Goal: Participate in discussion: Engage in conversation with other users on a specific topic

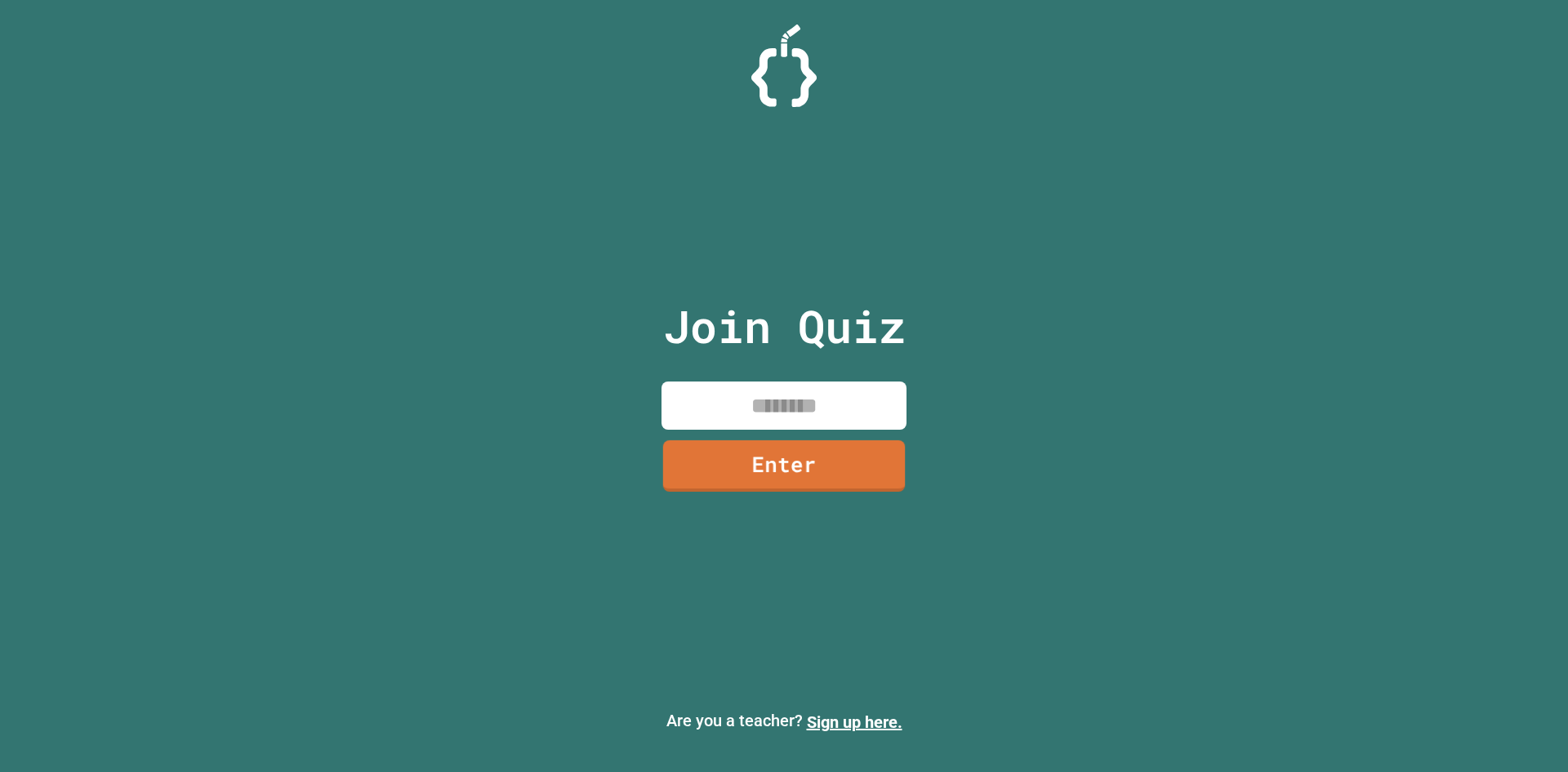
click at [741, 417] on input at bounding box center [784, 406] width 245 height 48
type input "********"
click at [730, 462] on link "Enter" at bounding box center [783, 463] width 237 height 54
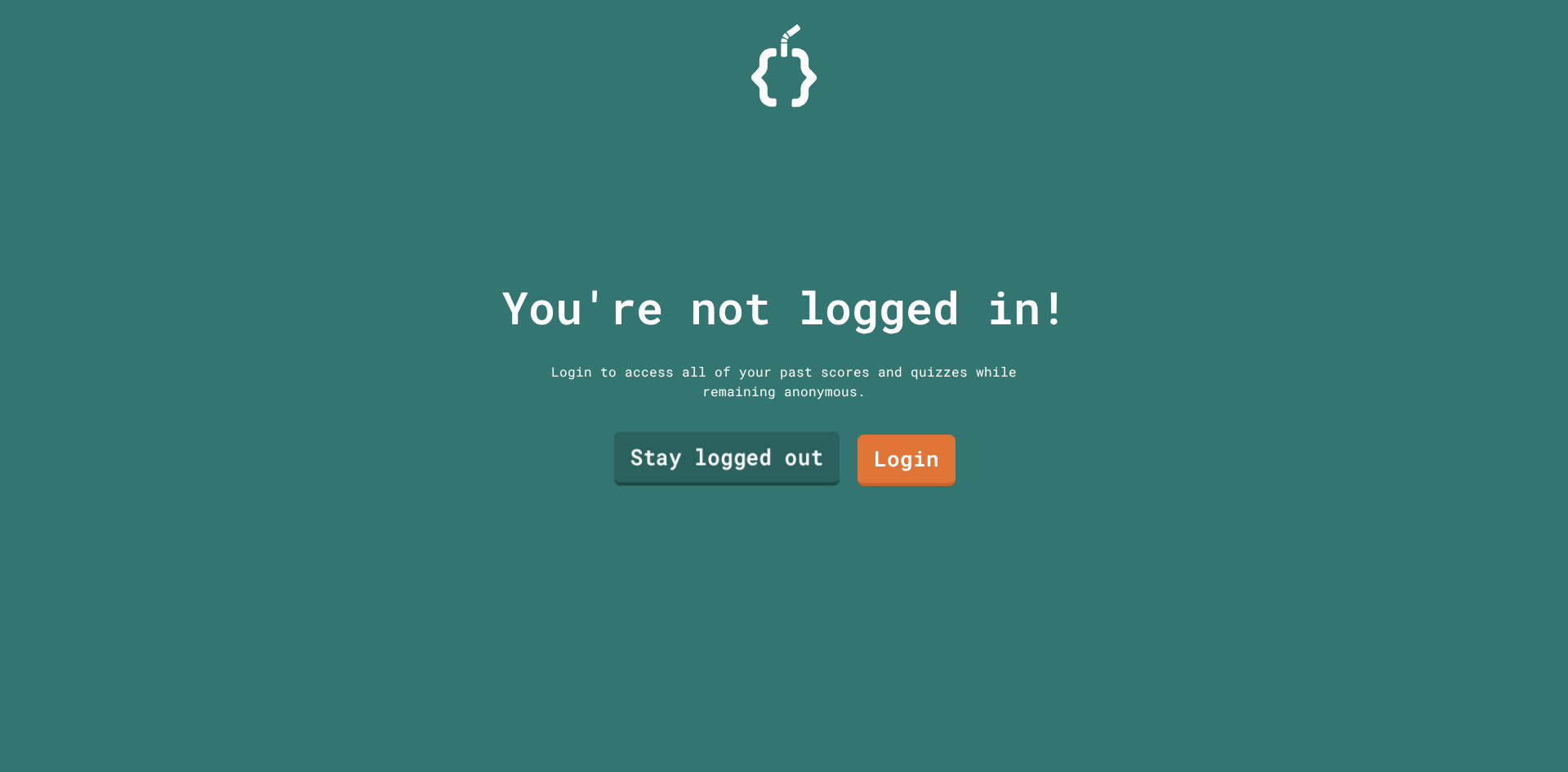
click at [748, 463] on link "Stay logged out" at bounding box center [727, 459] width 226 height 54
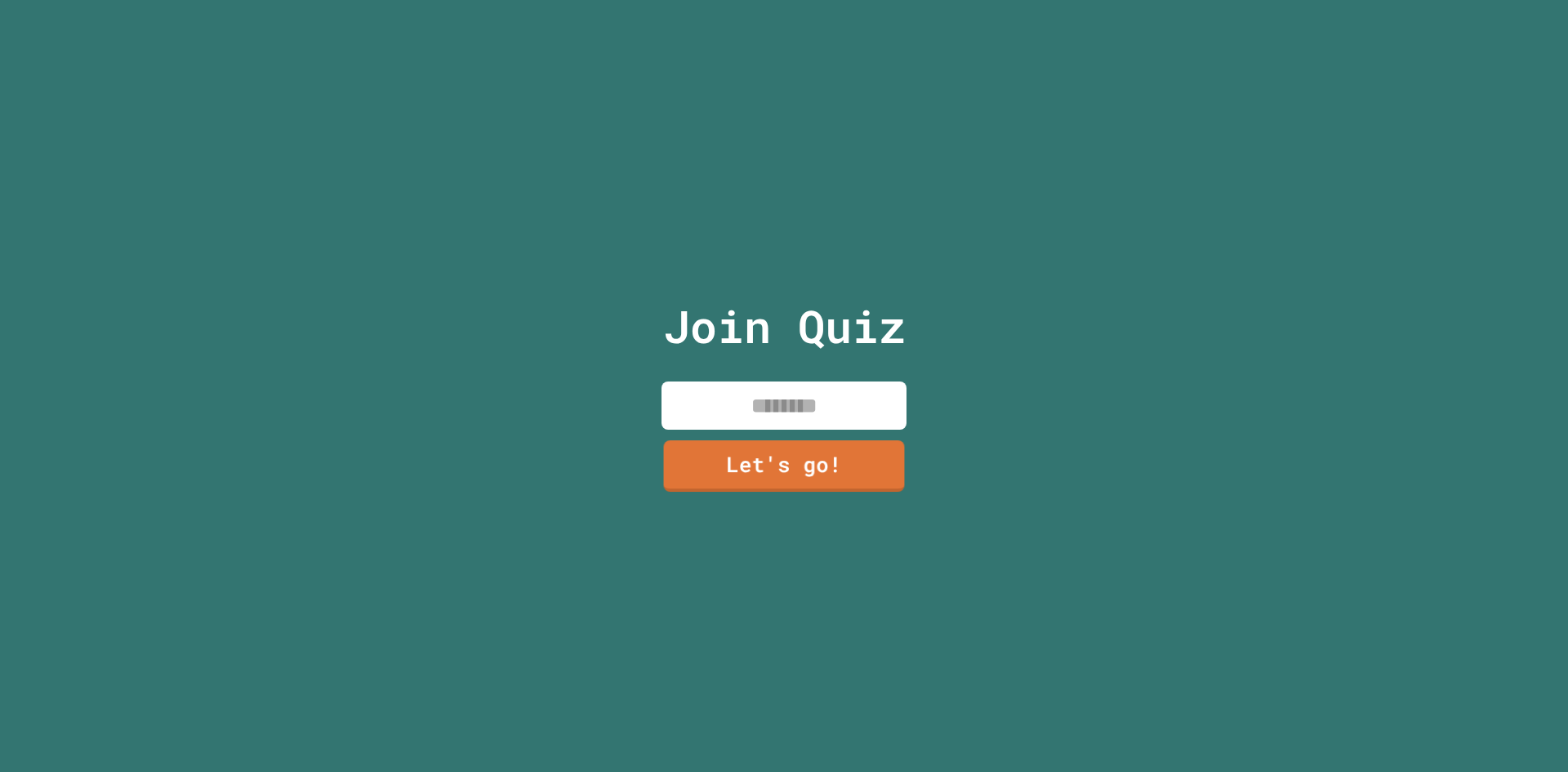
click at [738, 406] on input at bounding box center [784, 406] width 245 height 48
type input "*******"
click at [752, 450] on link "Let's go!" at bounding box center [784, 463] width 245 height 54
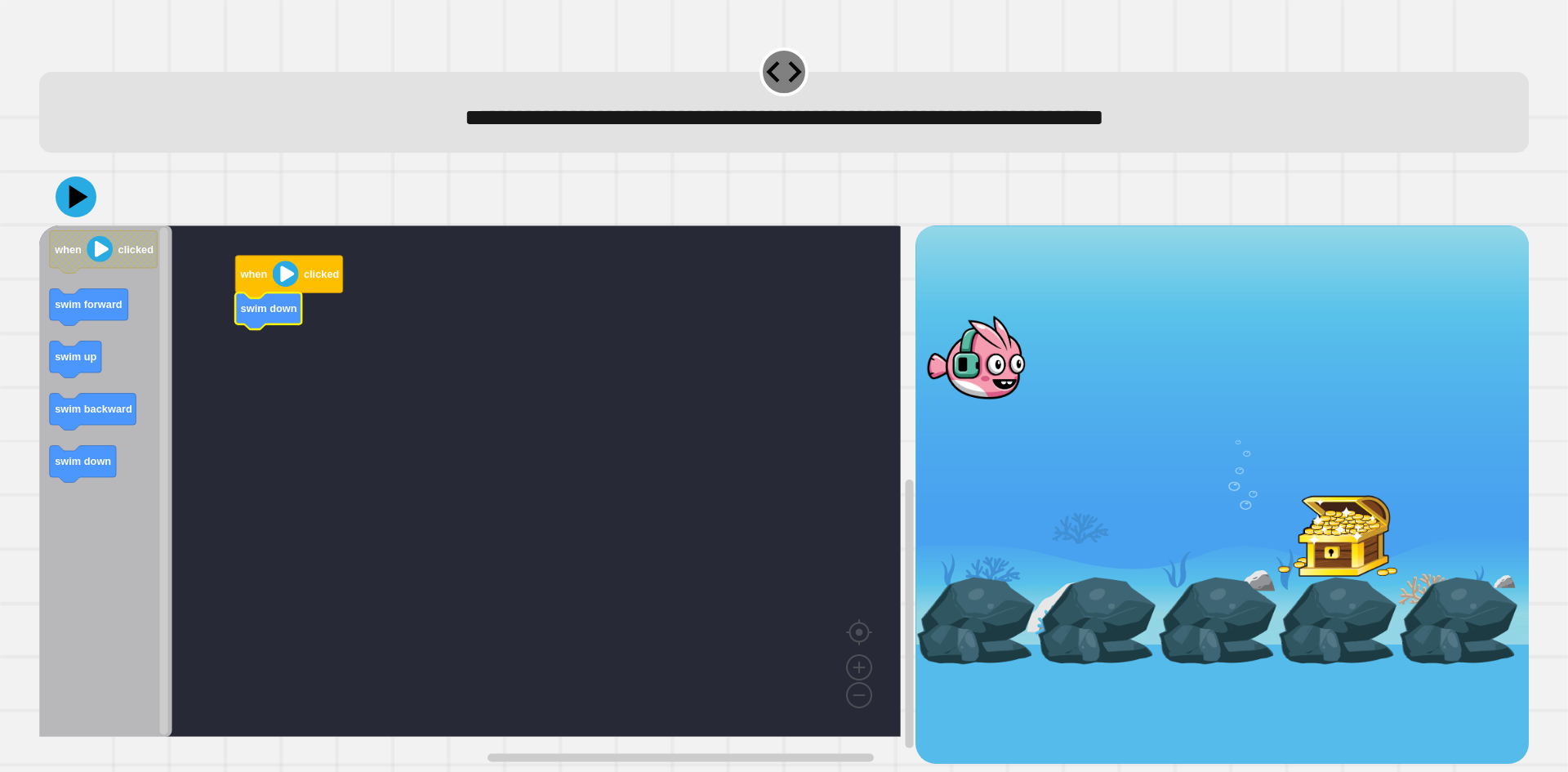
click at [294, 339] on div "when clicked swim down when clicked swim forward swim up swim backward swim down" at bounding box center [477, 494] width 877 height 538
click at [236, 350] on rect "Blockly Workspace" at bounding box center [470, 481] width 861 height 511
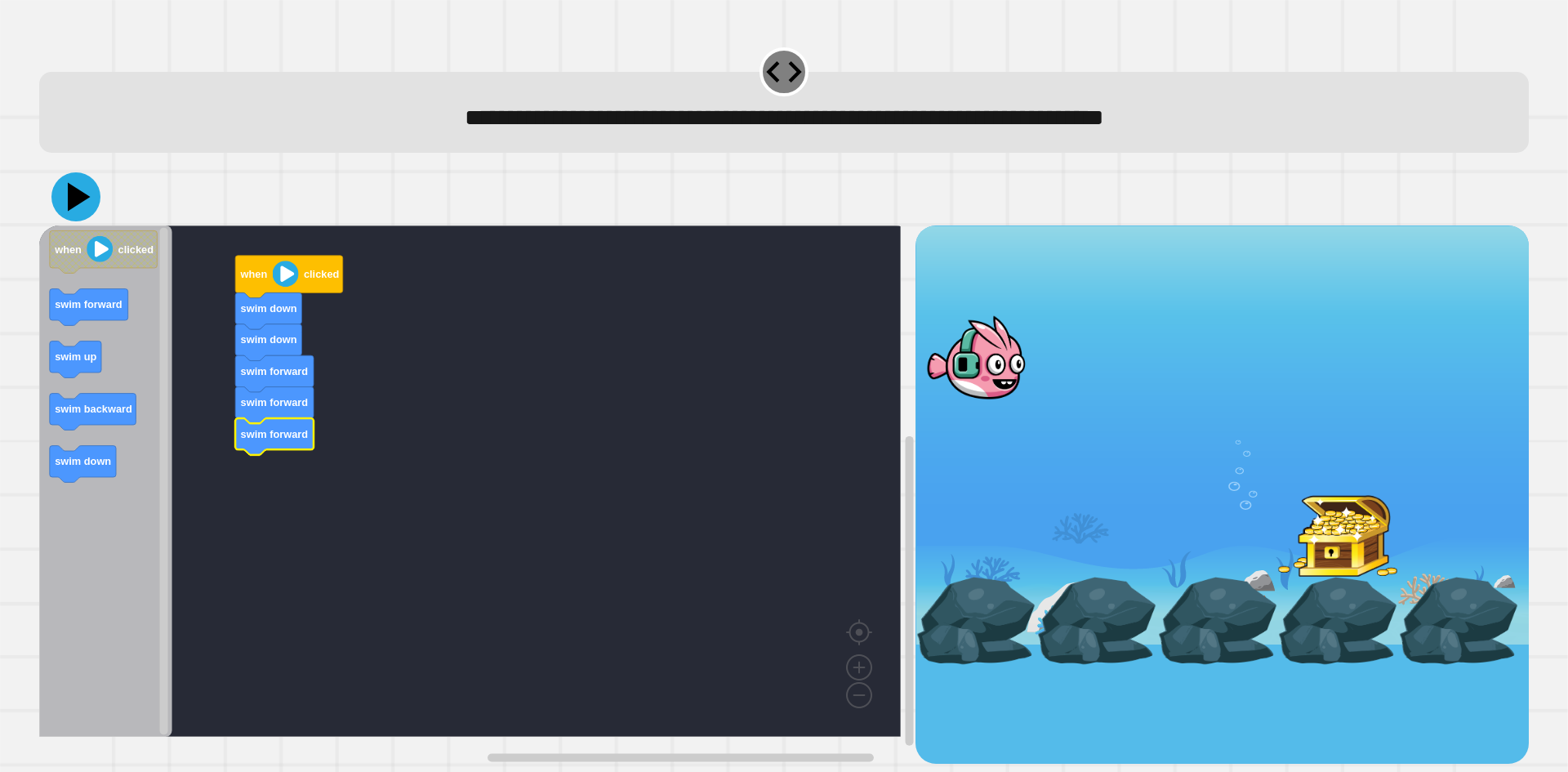
click at [81, 206] on icon at bounding box center [75, 196] width 49 height 49
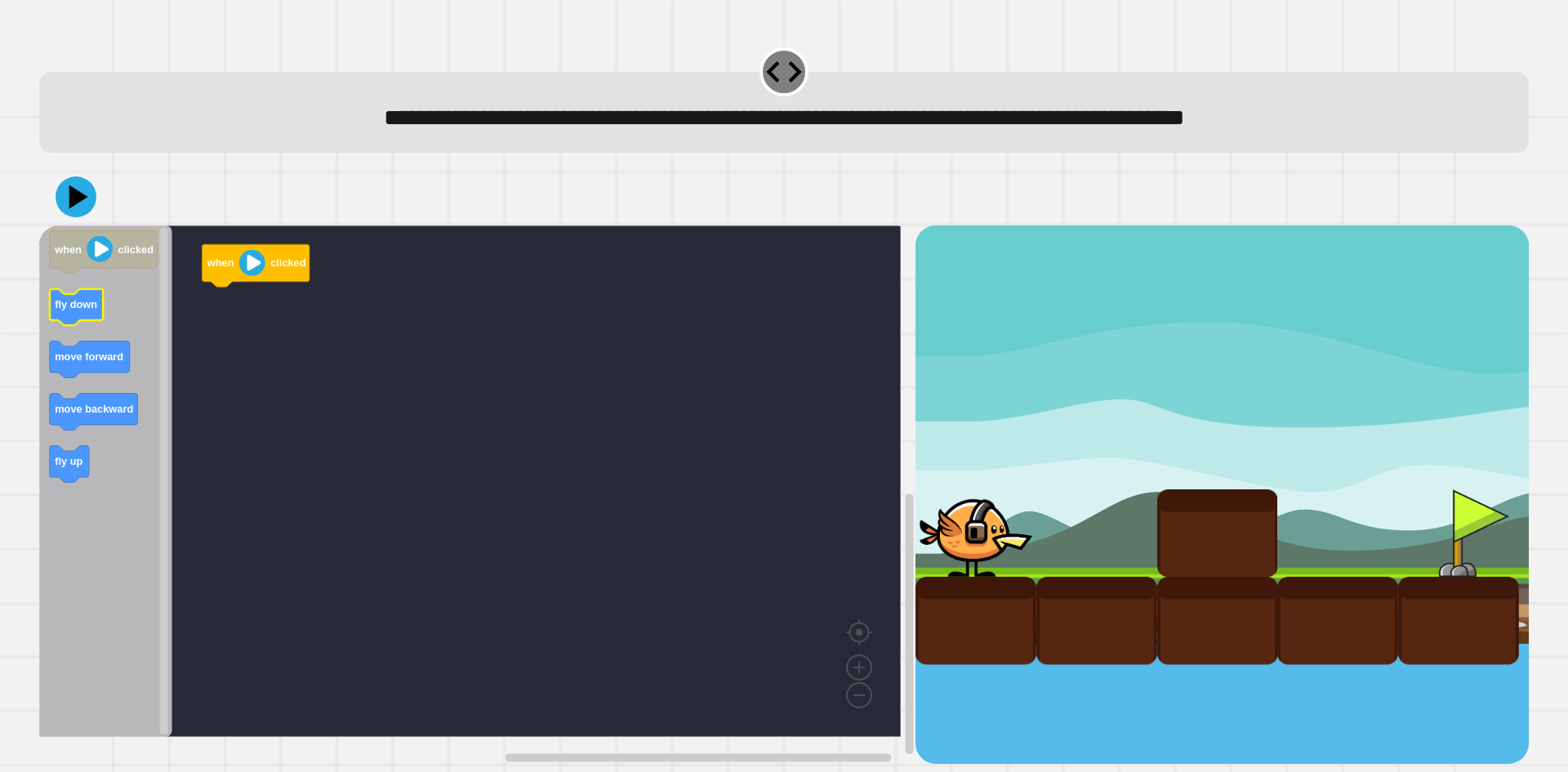
click at [64, 324] on icon "Blockly Workspace" at bounding box center [77, 307] width 54 height 37
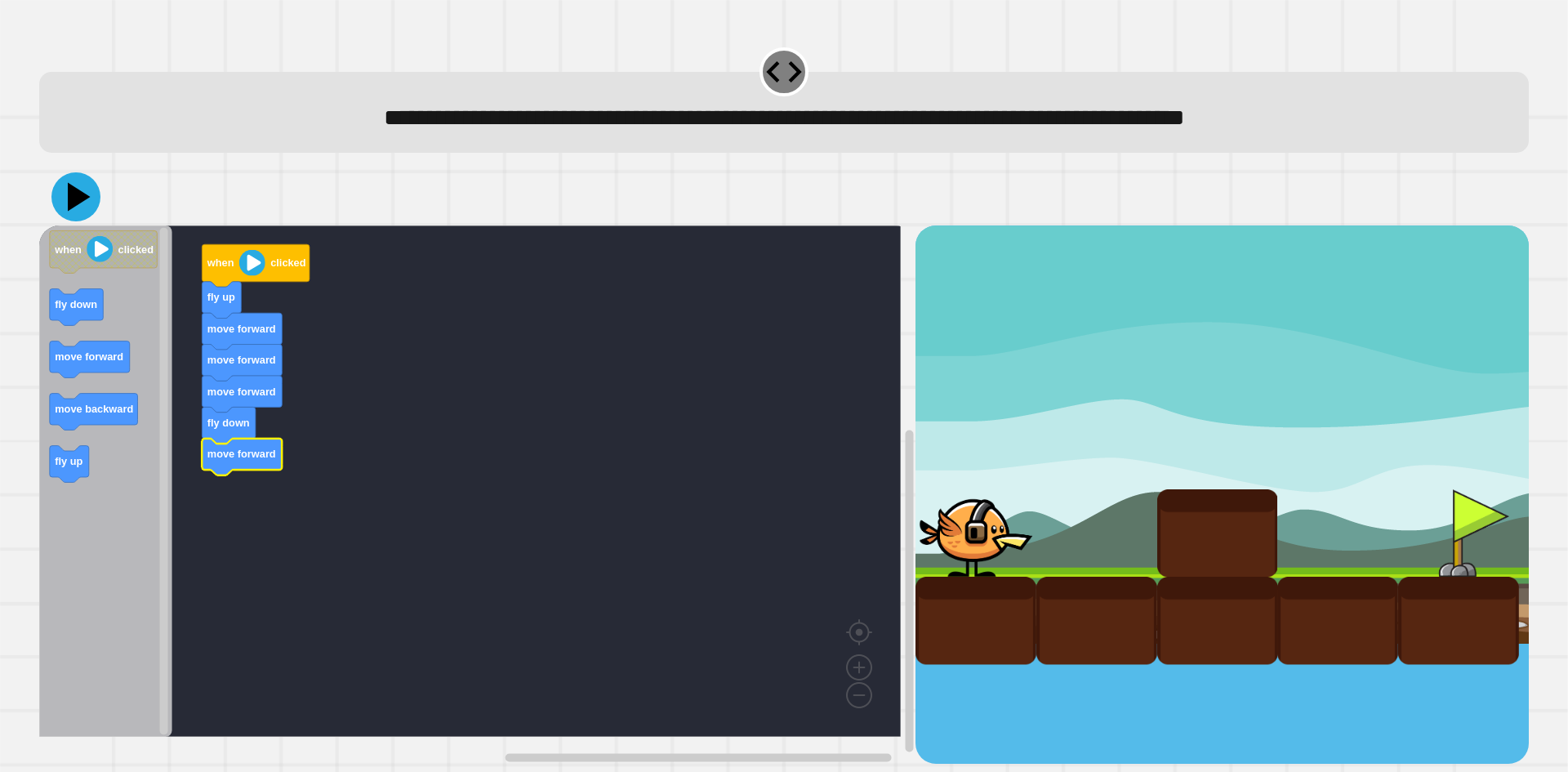
click at [71, 191] on icon at bounding box center [80, 197] width 23 height 29
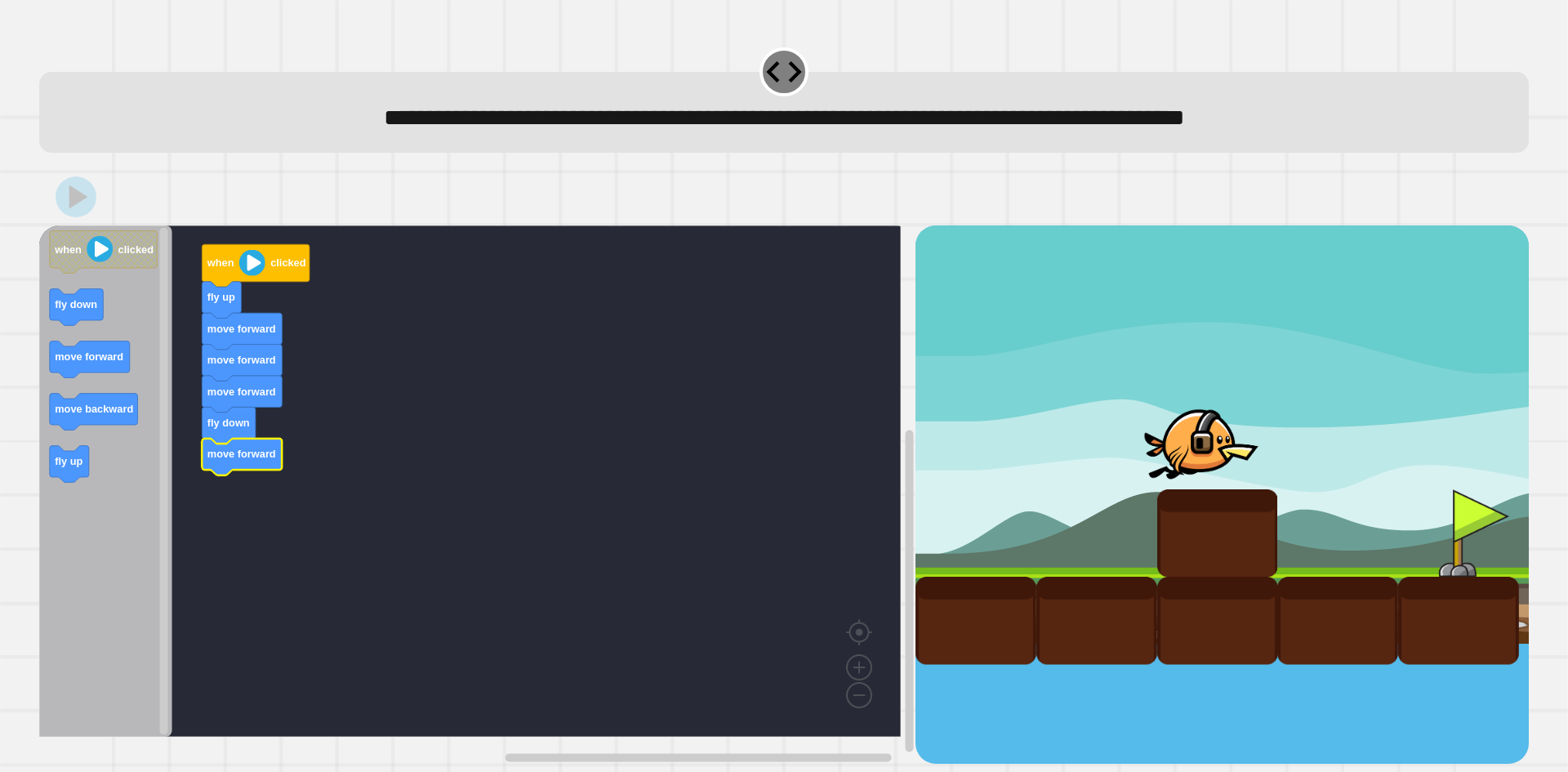
click at [184, 354] on rect "Blockly Workspace" at bounding box center [470, 481] width 861 height 511
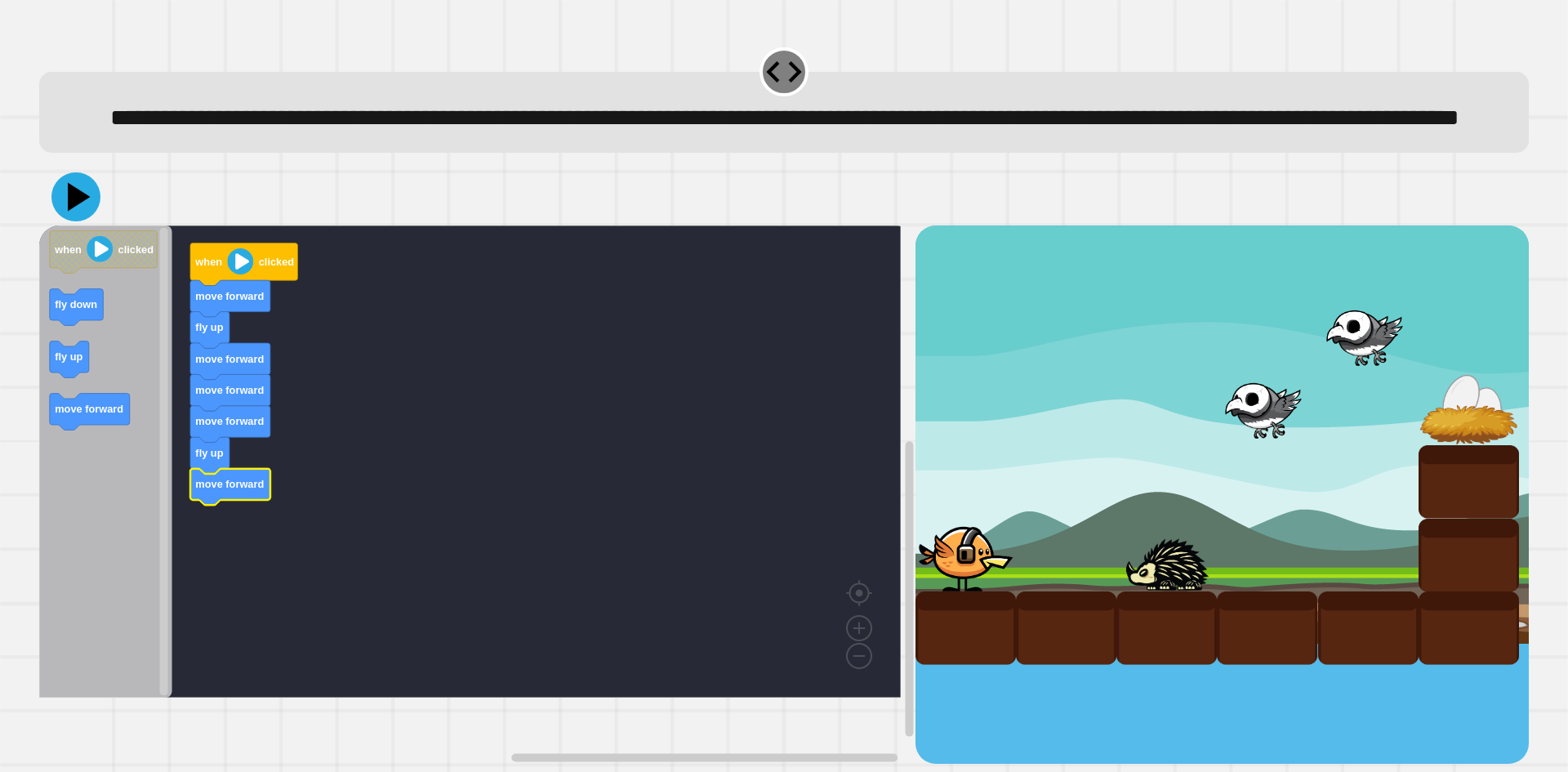
click at [75, 211] on icon at bounding box center [80, 197] width 23 height 29
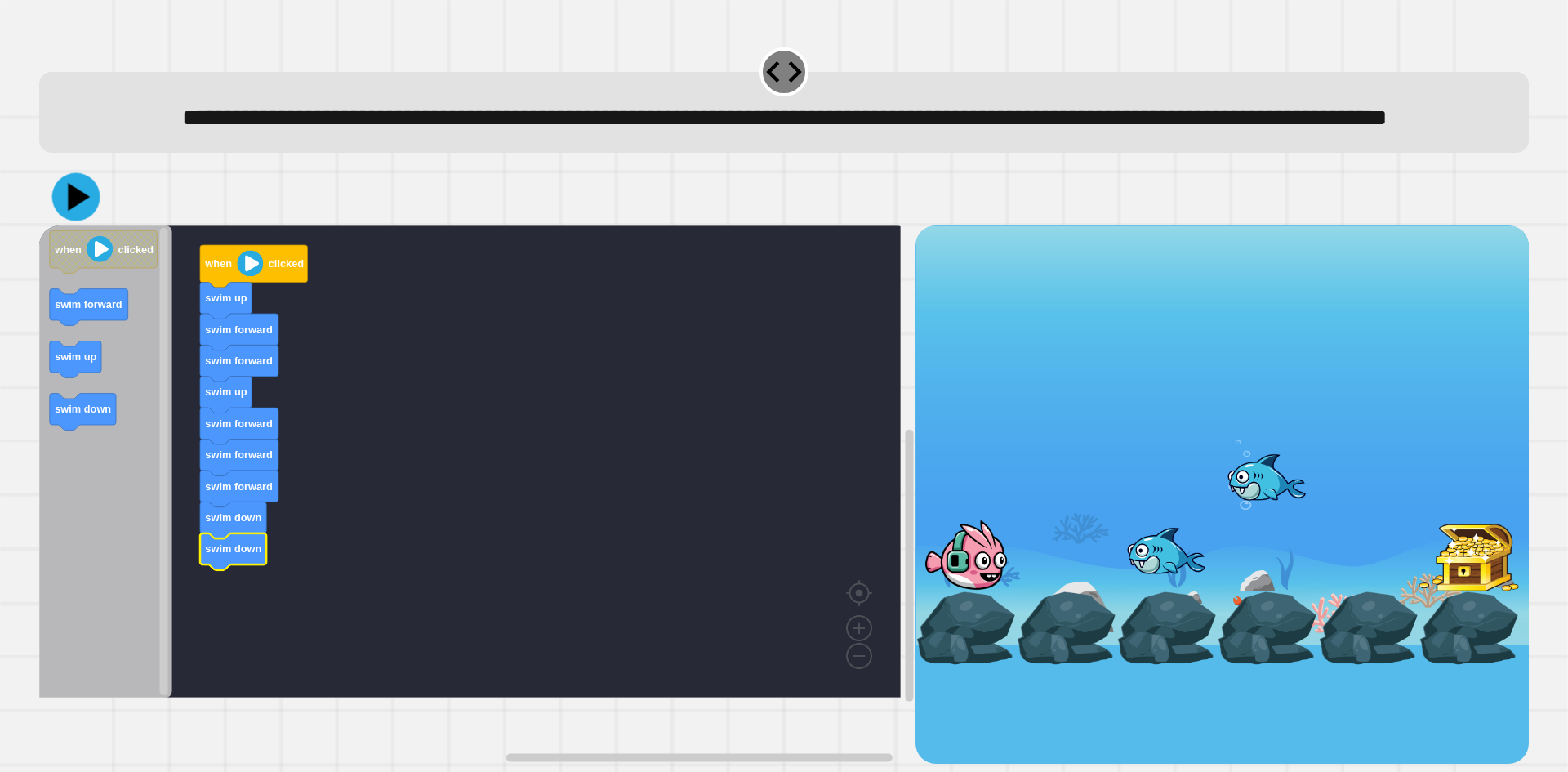
drag, startPoint x: 77, startPoint y: 244, endPoint x: 82, endPoint y: 251, distance: 8.6
click at [77, 210] on icon at bounding box center [79, 196] width 22 height 28
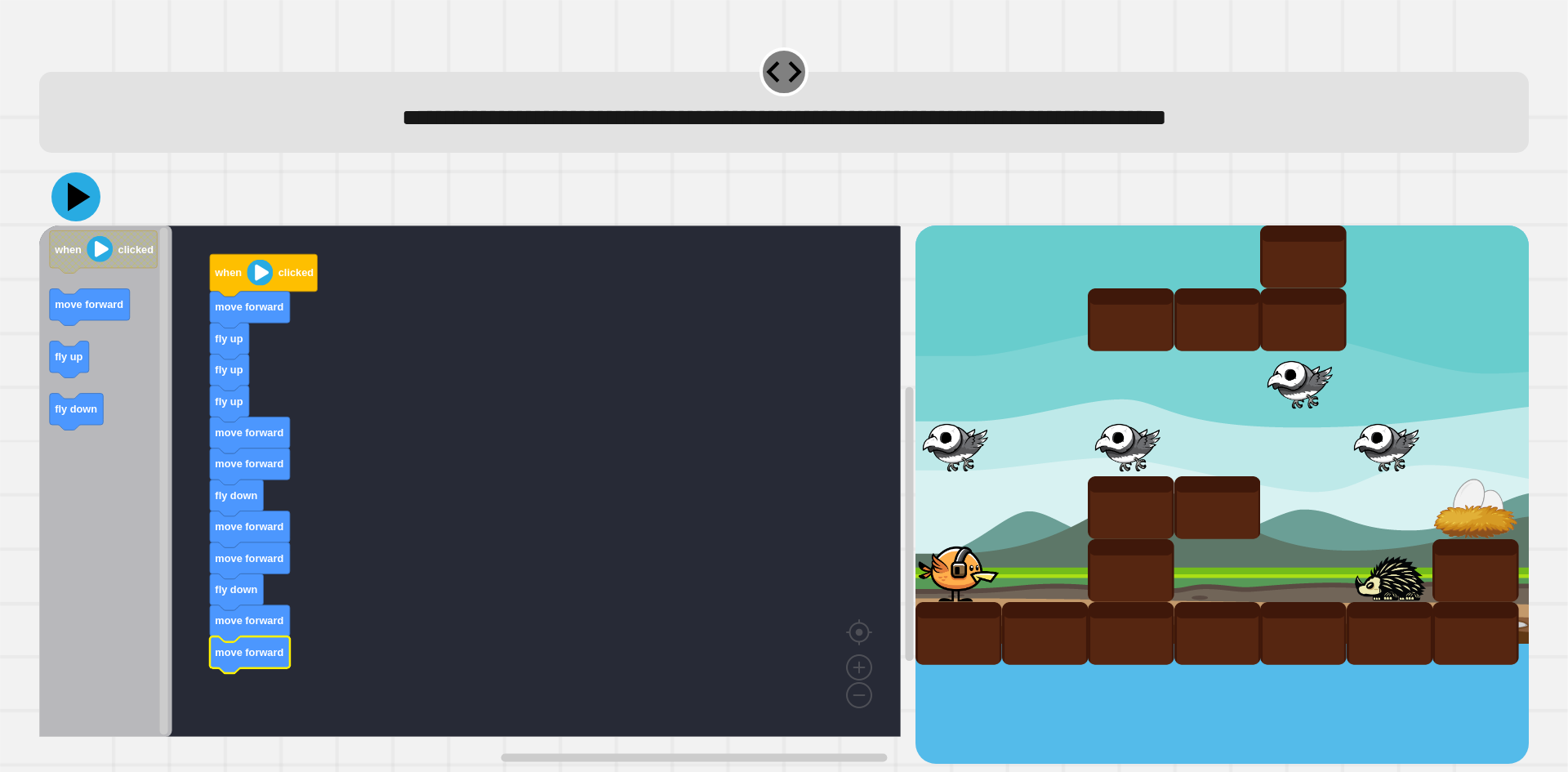
click at [71, 184] on icon at bounding box center [75, 196] width 49 height 49
click at [79, 203] on icon at bounding box center [80, 197] width 23 height 29
click at [62, 201] on icon at bounding box center [76, 197] width 41 height 41
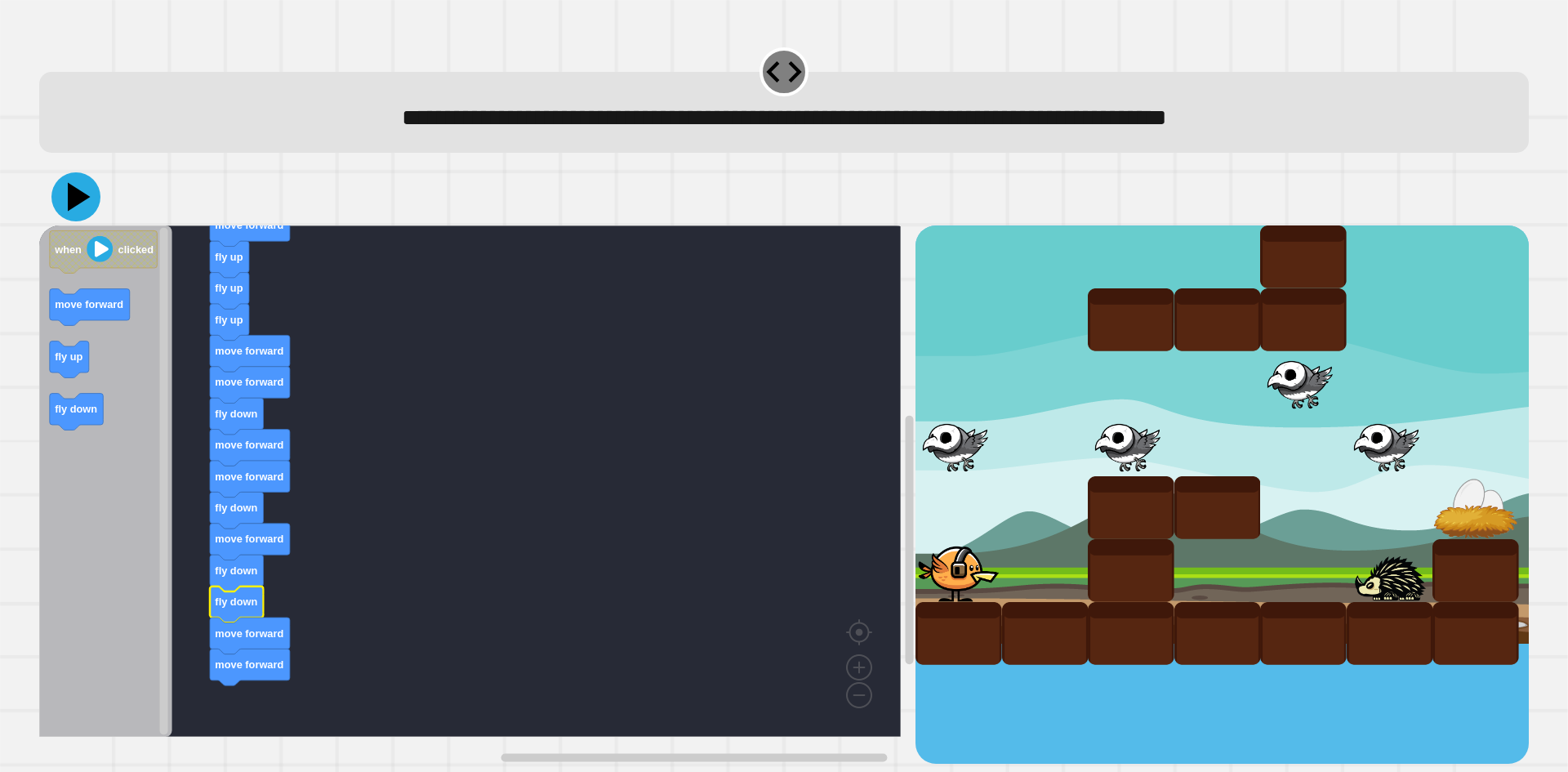
click at [68, 202] on icon at bounding box center [75, 196] width 49 height 49
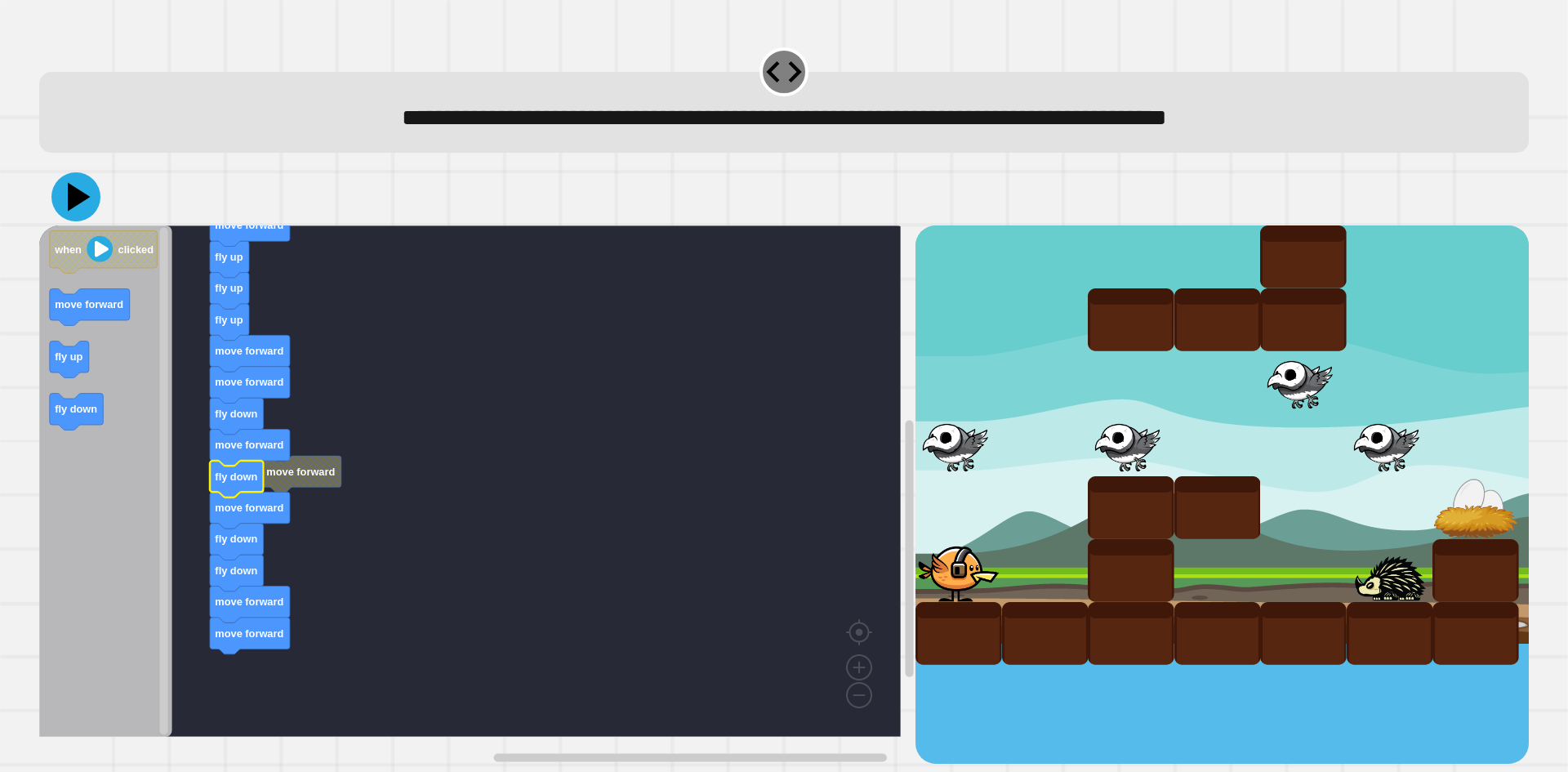
click at [81, 207] on icon at bounding box center [75, 196] width 49 height 49
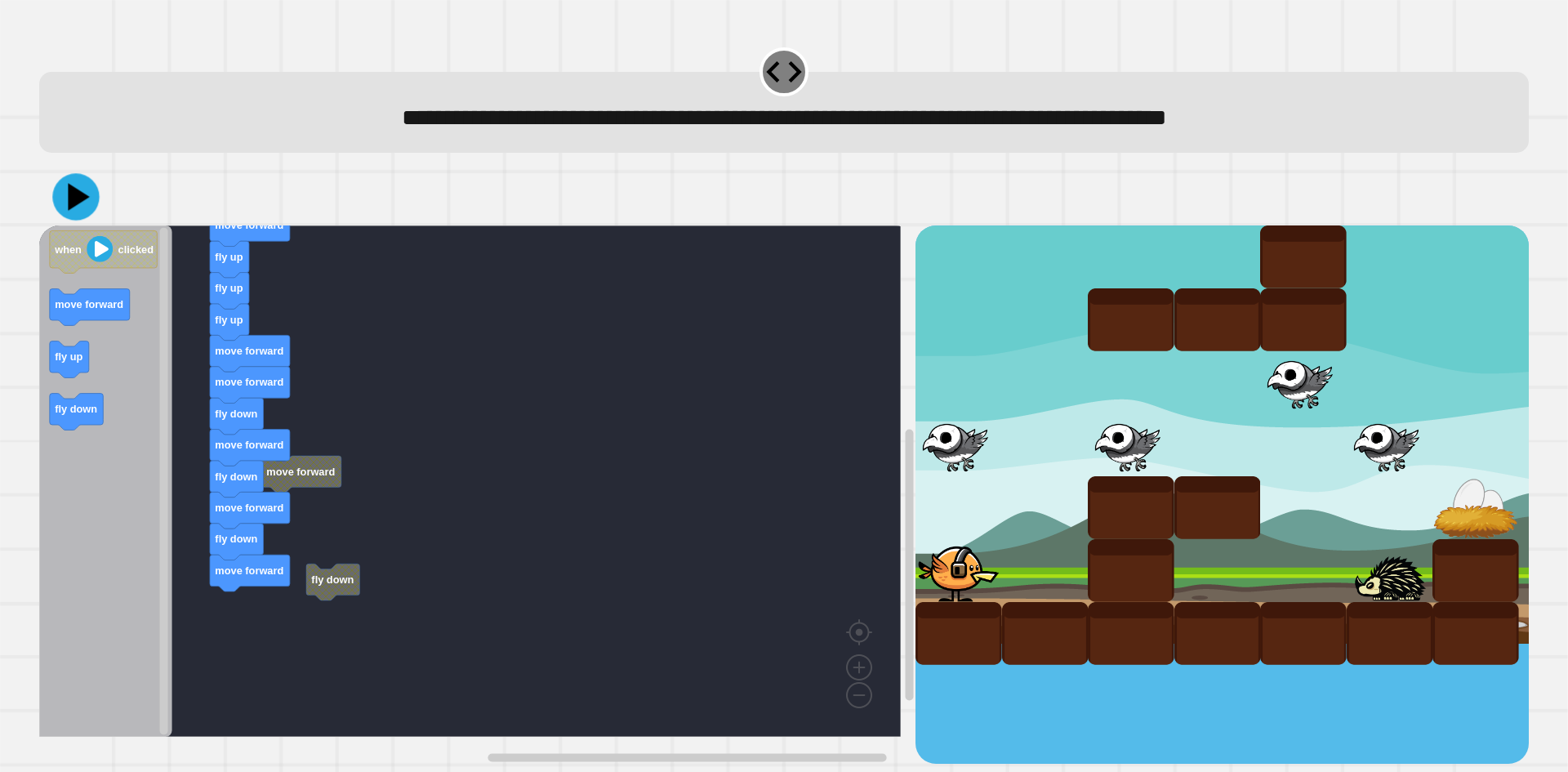
click at [69, 201] on icon at bounding box center [75, 197] width 47 height 47
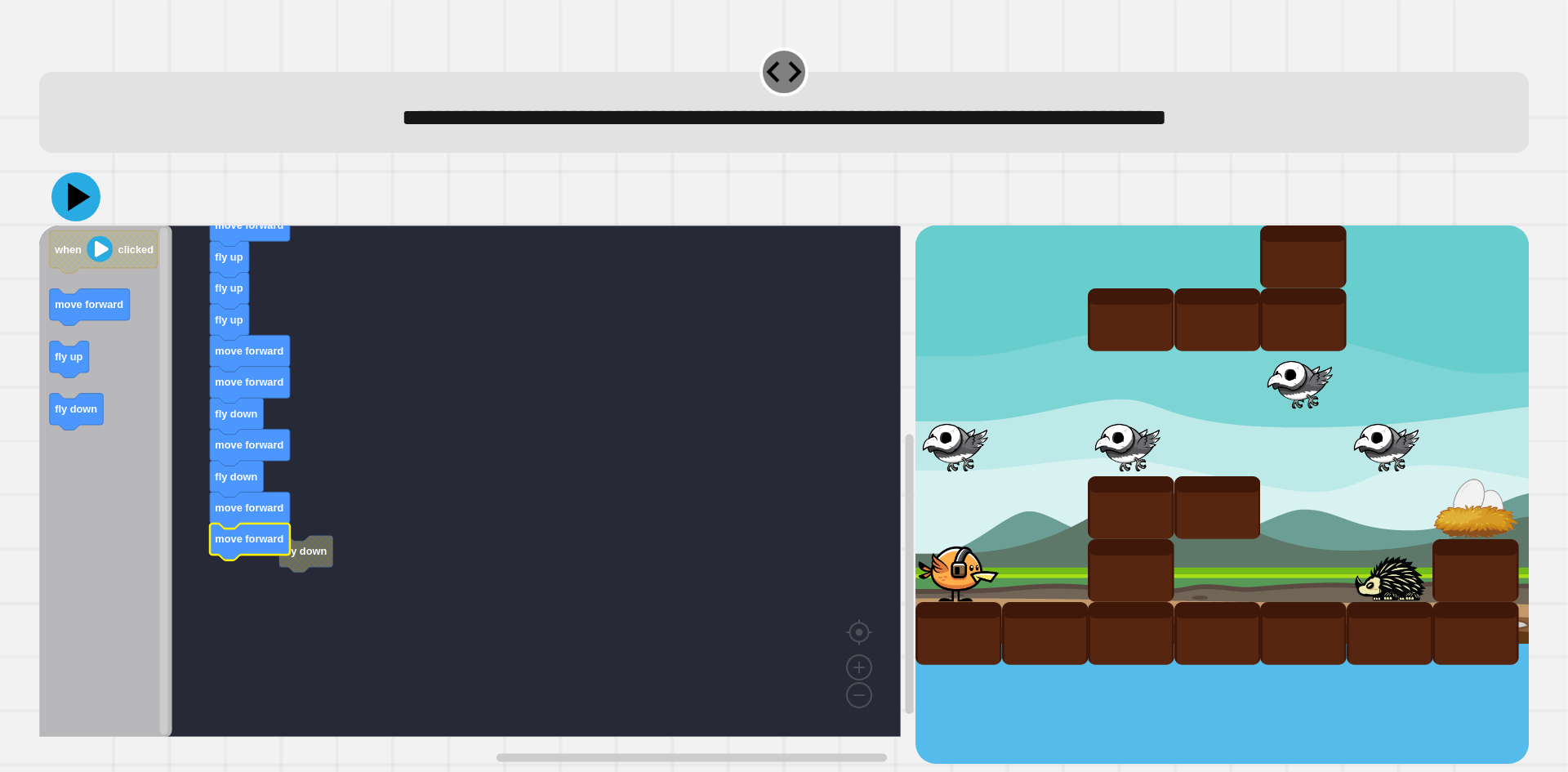
click at [65, 209] on icon at bounding box center [75, 196] width 49 height 49
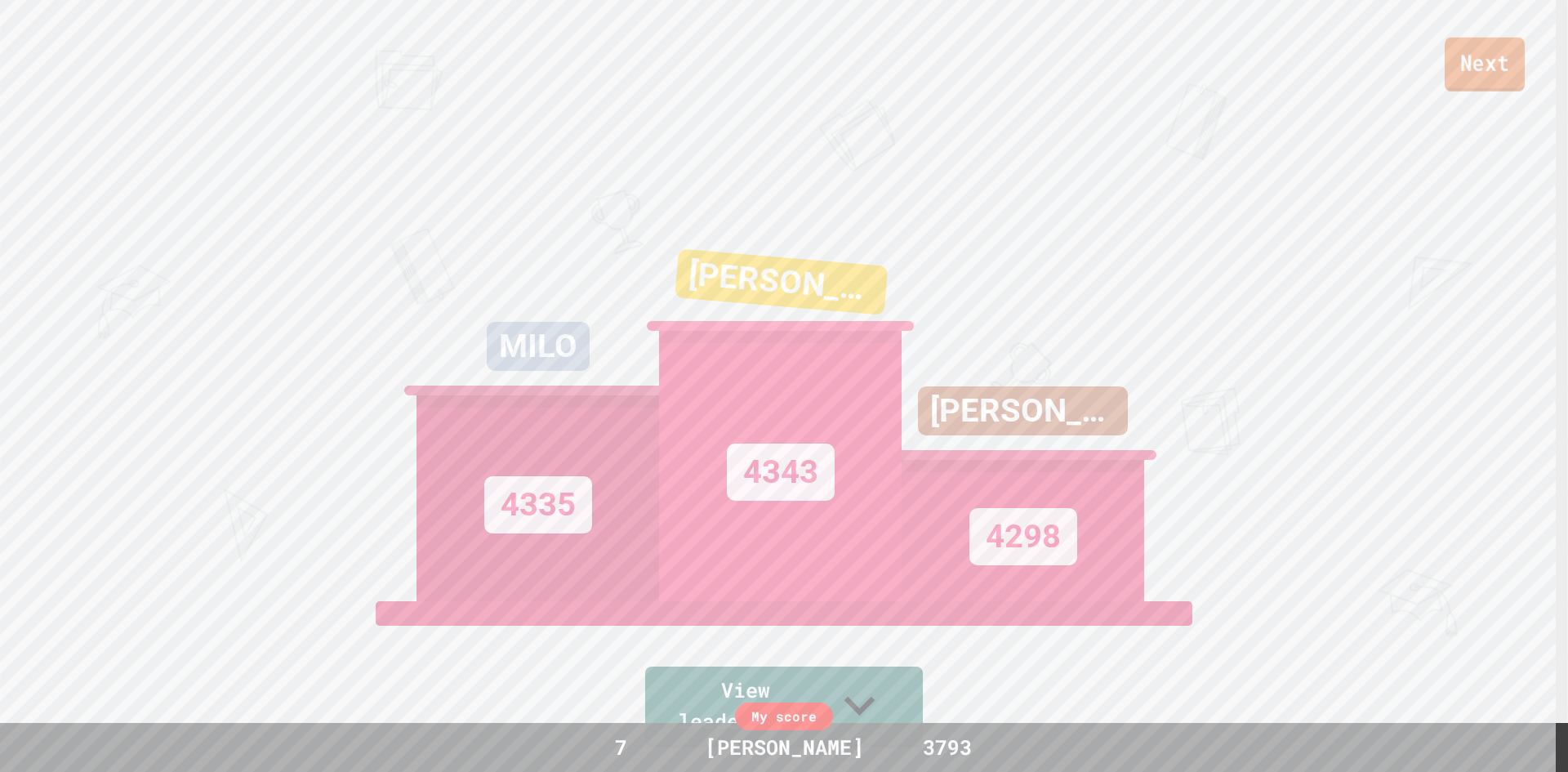
click at [1464, 58] on link "Next" at bounding box center [1484, 64] width 80 height 54
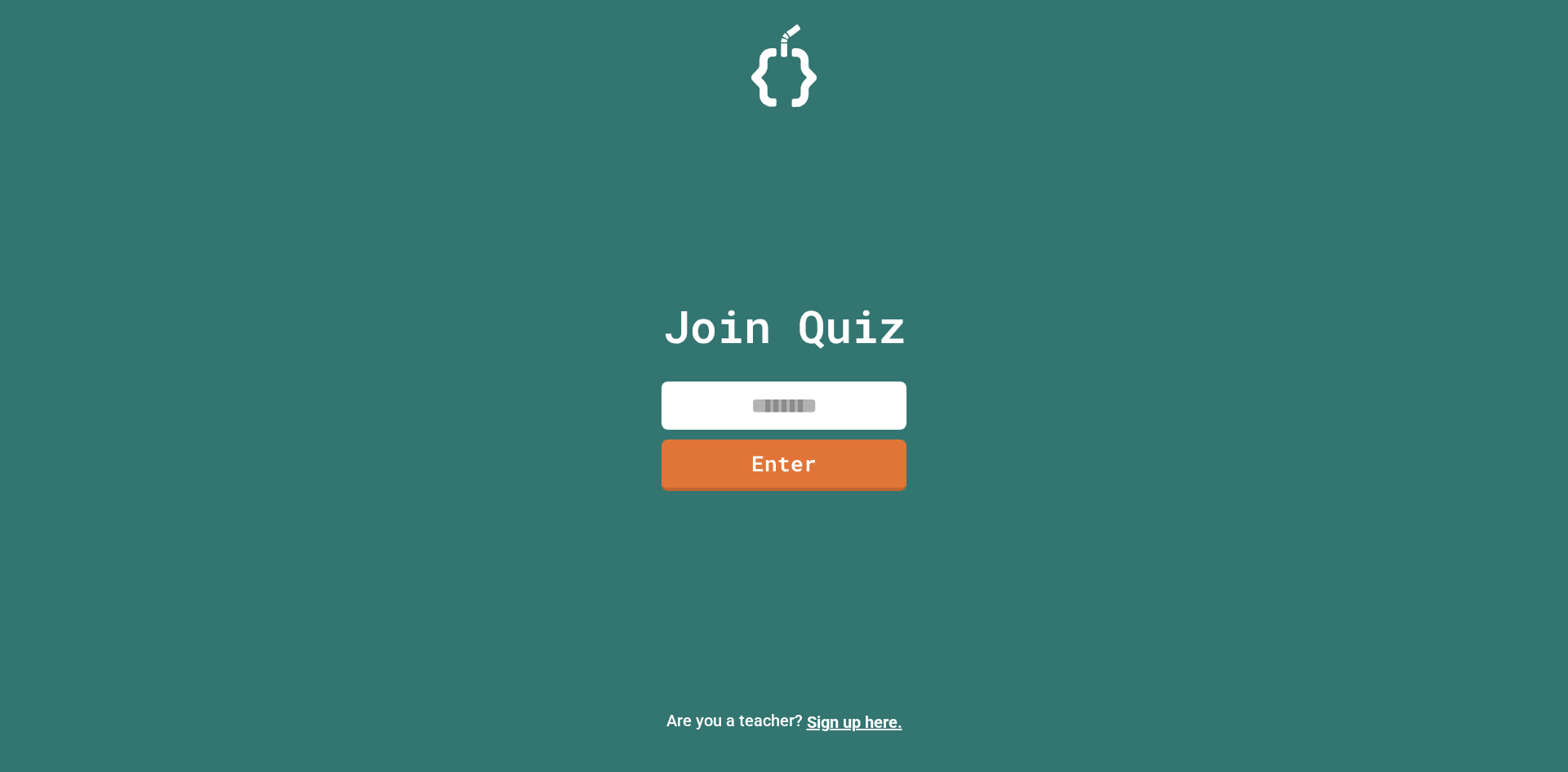
click at [734, 407] on input at bounding box center [784, 406] width 245 height 48
type input "********"
click at [874, 462] on link "Enter" at bounding box center [784, 464] width 247 height 54
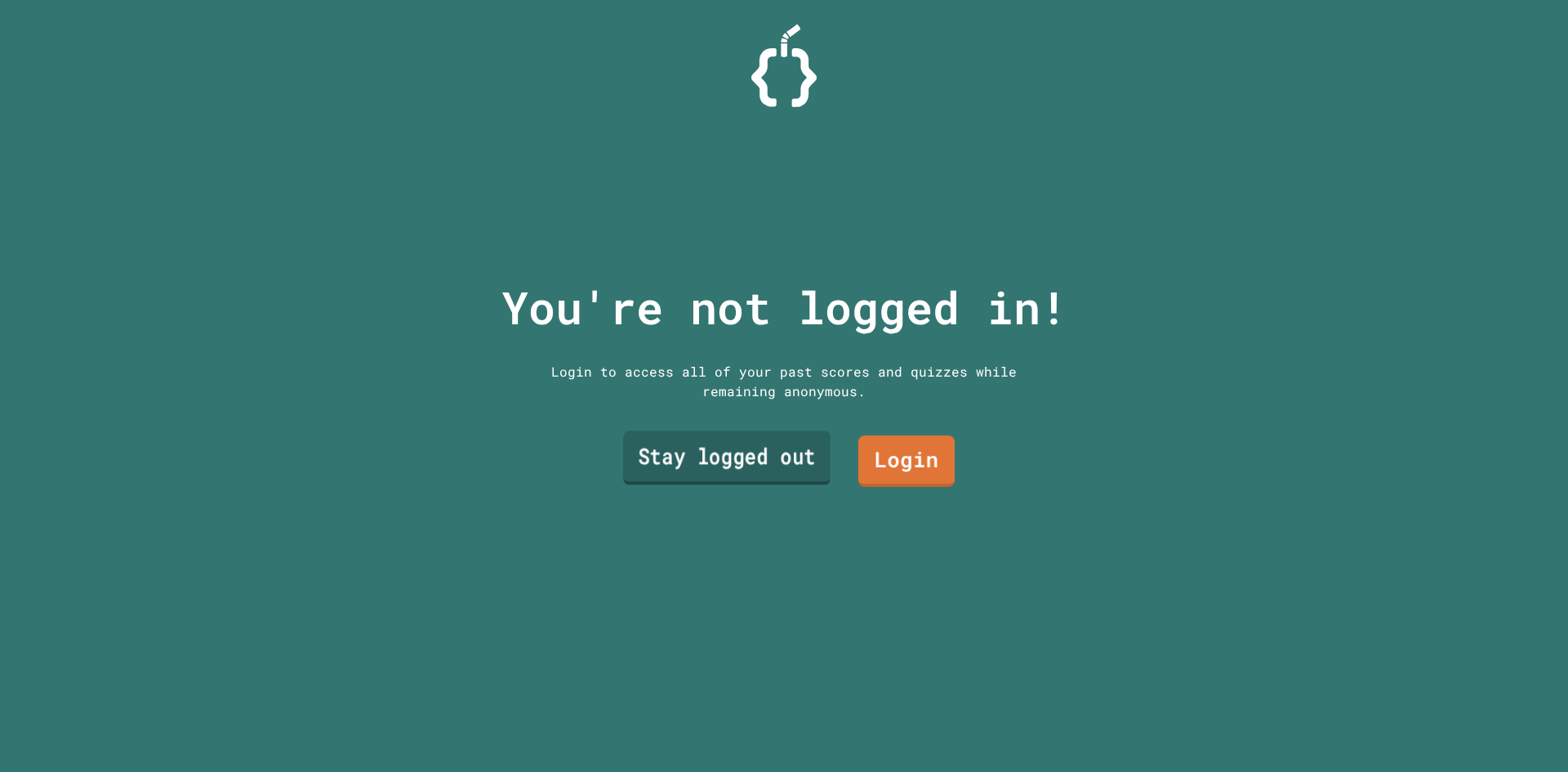
click at [777, 462] on link "Stay logged out" at bounding box center [727, 459] width 208 height 54
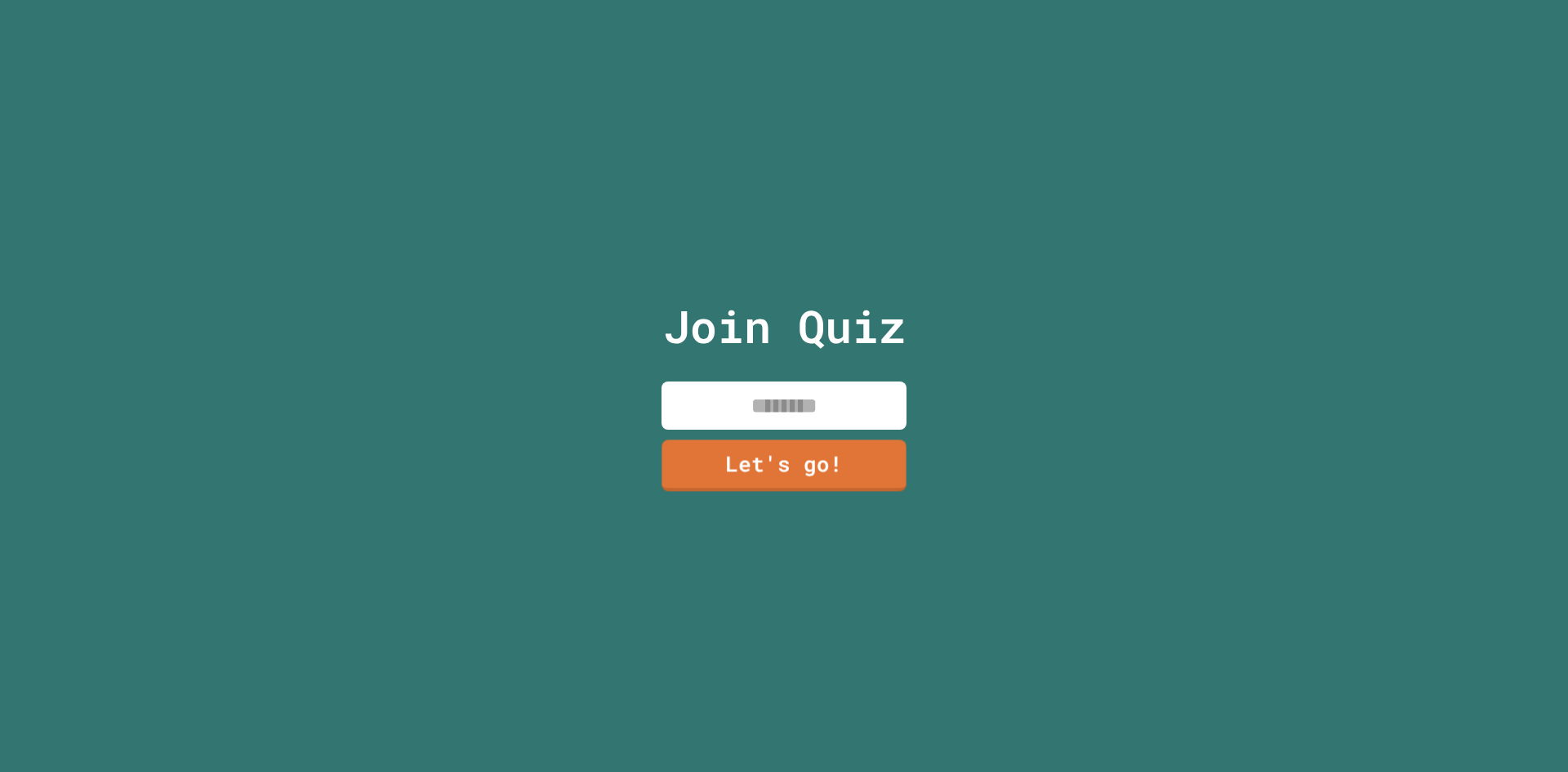
click at [774, 390] on input at bounding box center [784, 406] width 245 height 48
type input "*******"
click at [779, 476] on link "Let's go!" at bounding box center [784, 464] width 246 height 54
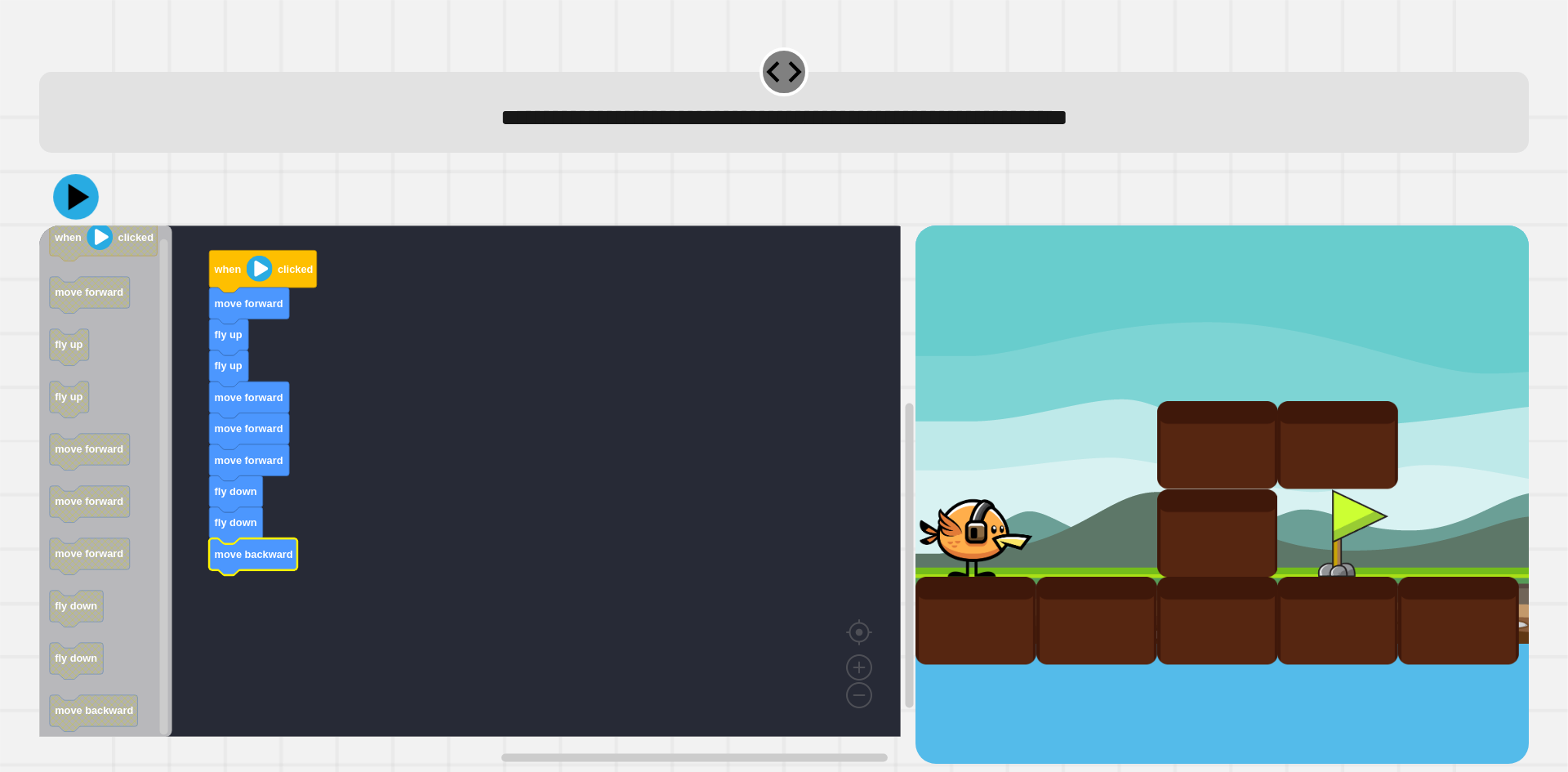
click at [86, 205] on icon at bounding box center [75, 196] width 46 height 46
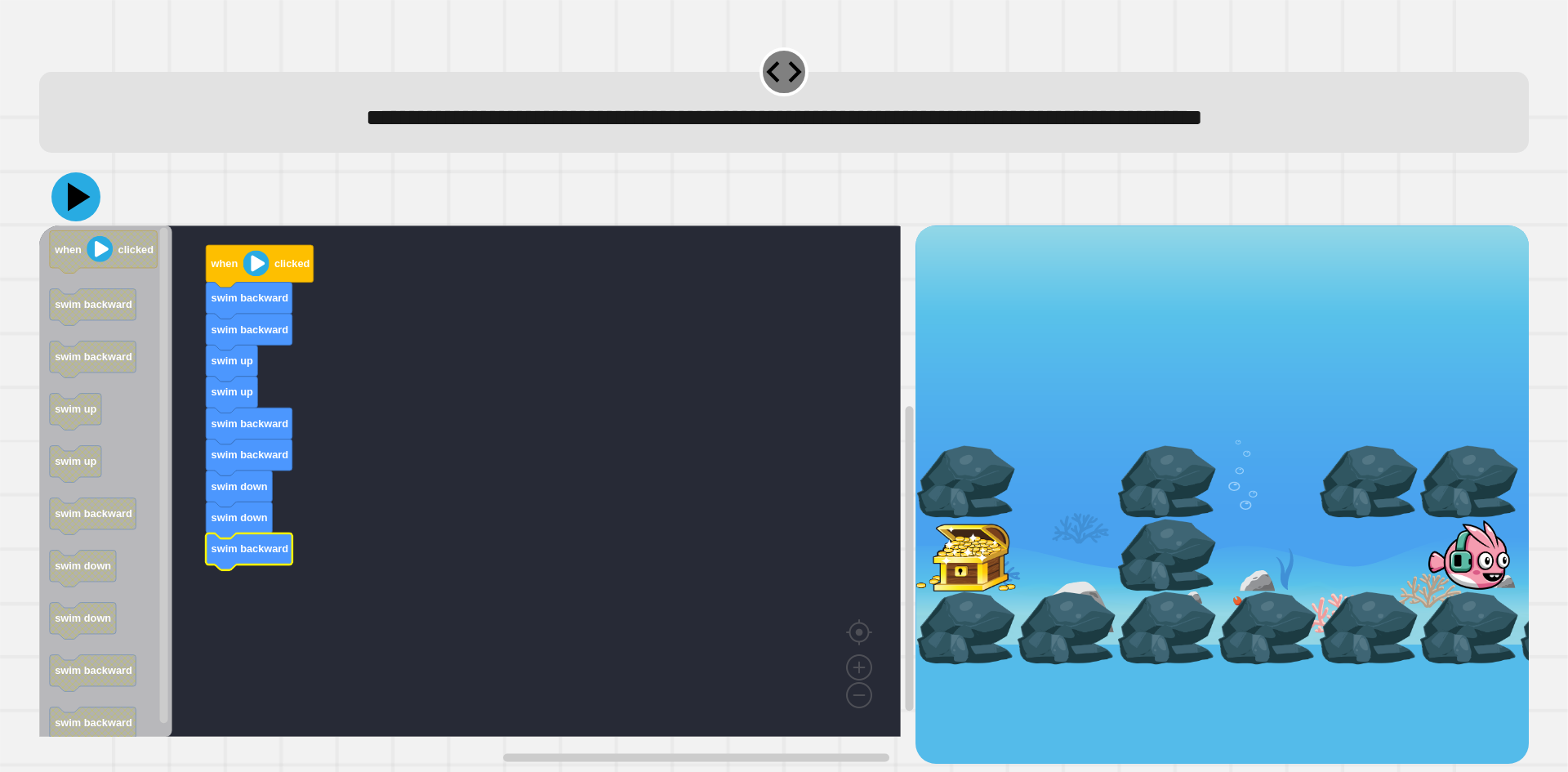
click at [88, 200] on icon at bounding box center [75, 196] width 49 height 49
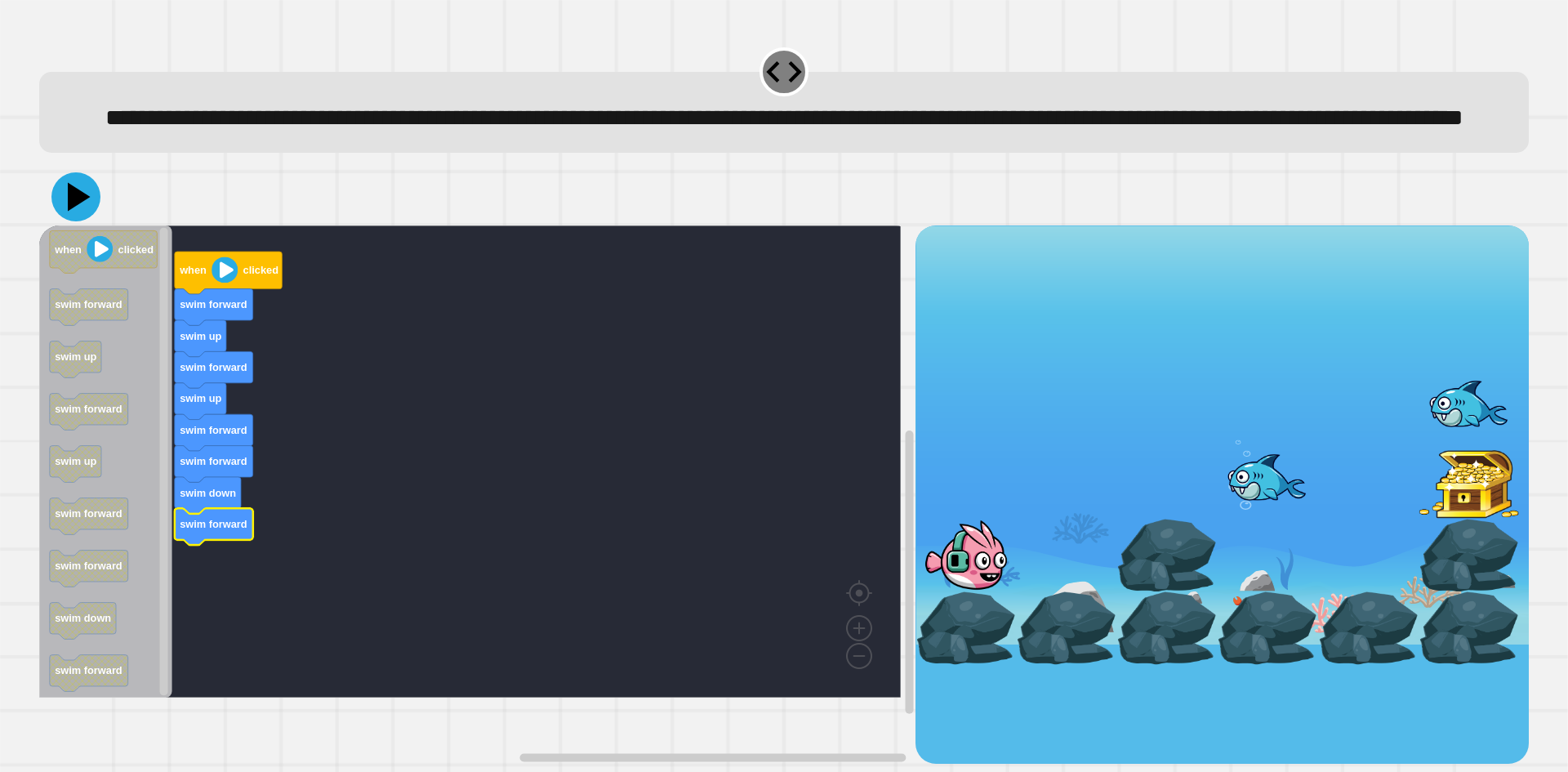
click at [74, 211] on icon at bounding box center [80, 197] width 23 height 29
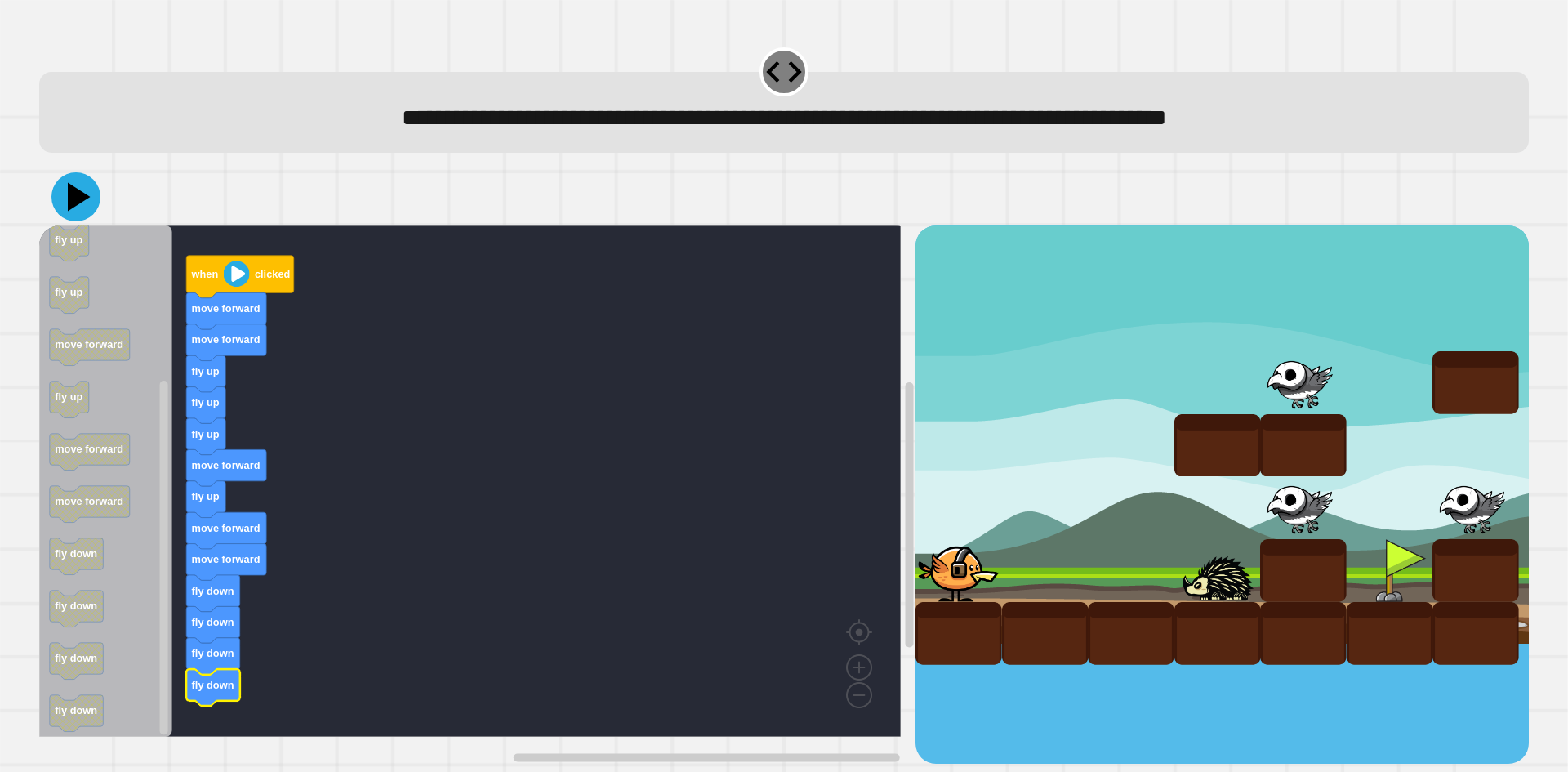
click at [71, 213] on icon at bounding box center [75, 196] width 49 height 49
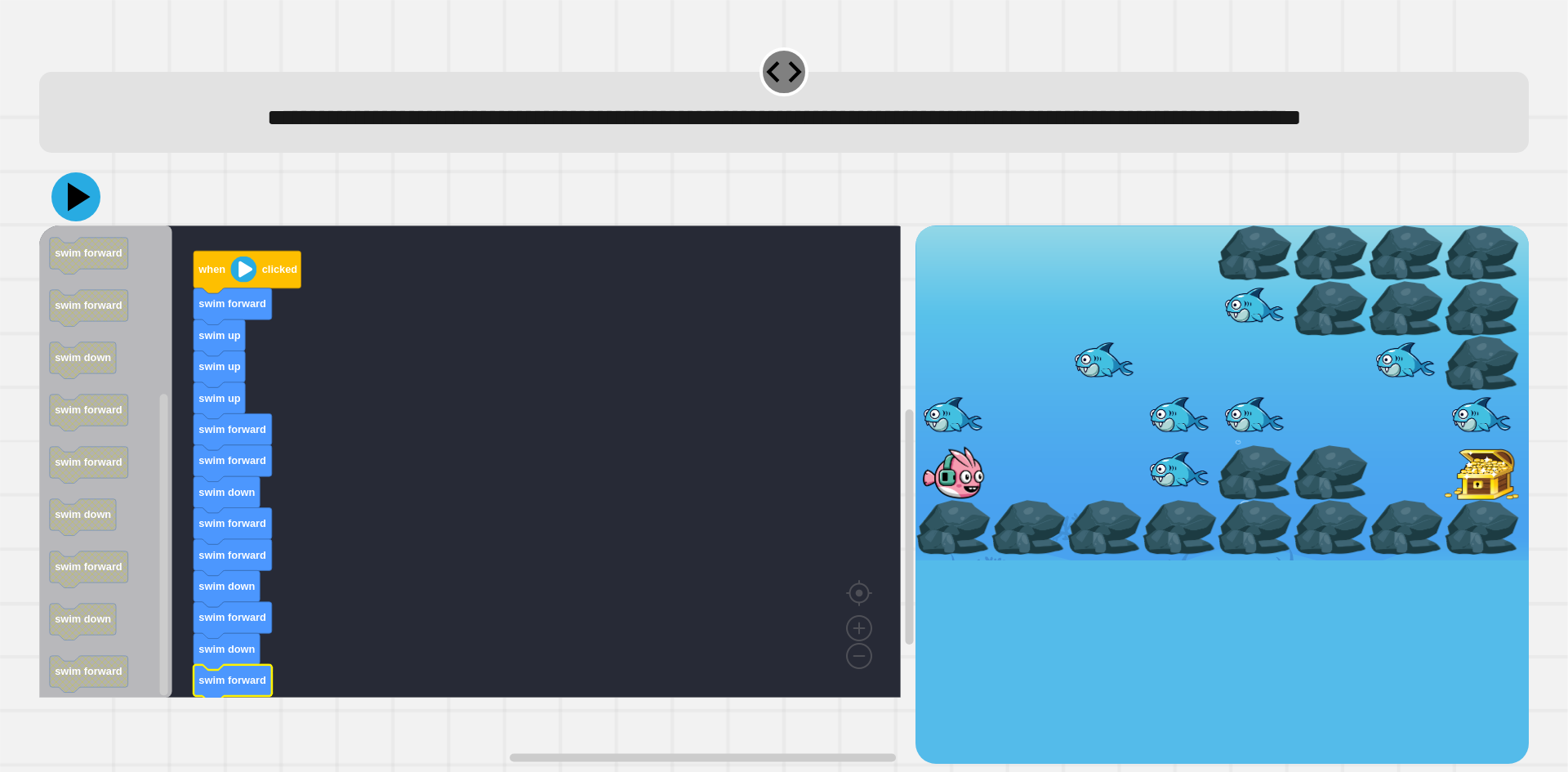
click at [74, 221] on icon at bounding box center [75, 196] width 49 height 49
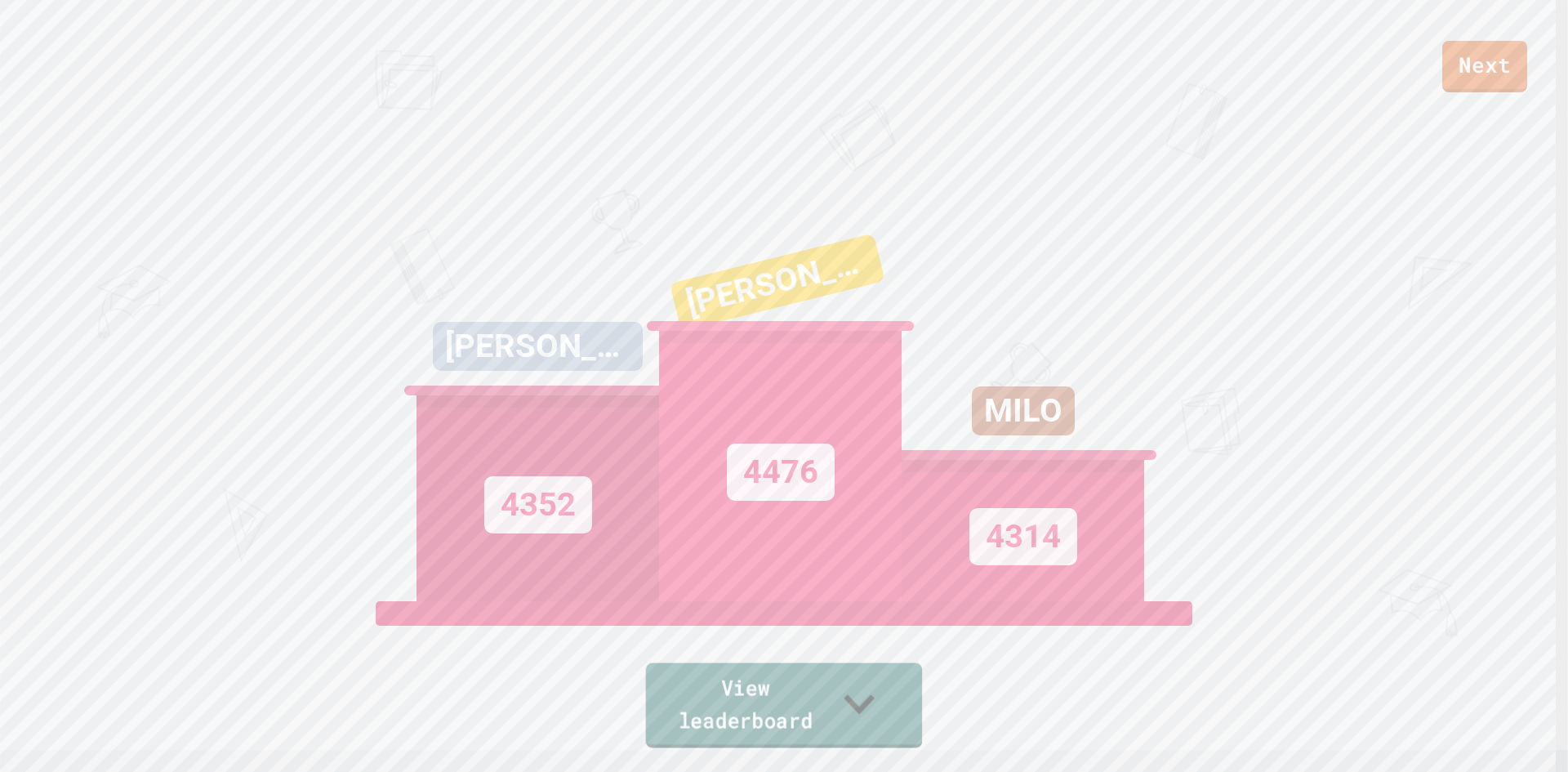
click at [867, 701] on icon at bounding box center [860, 704] width 61 height 64
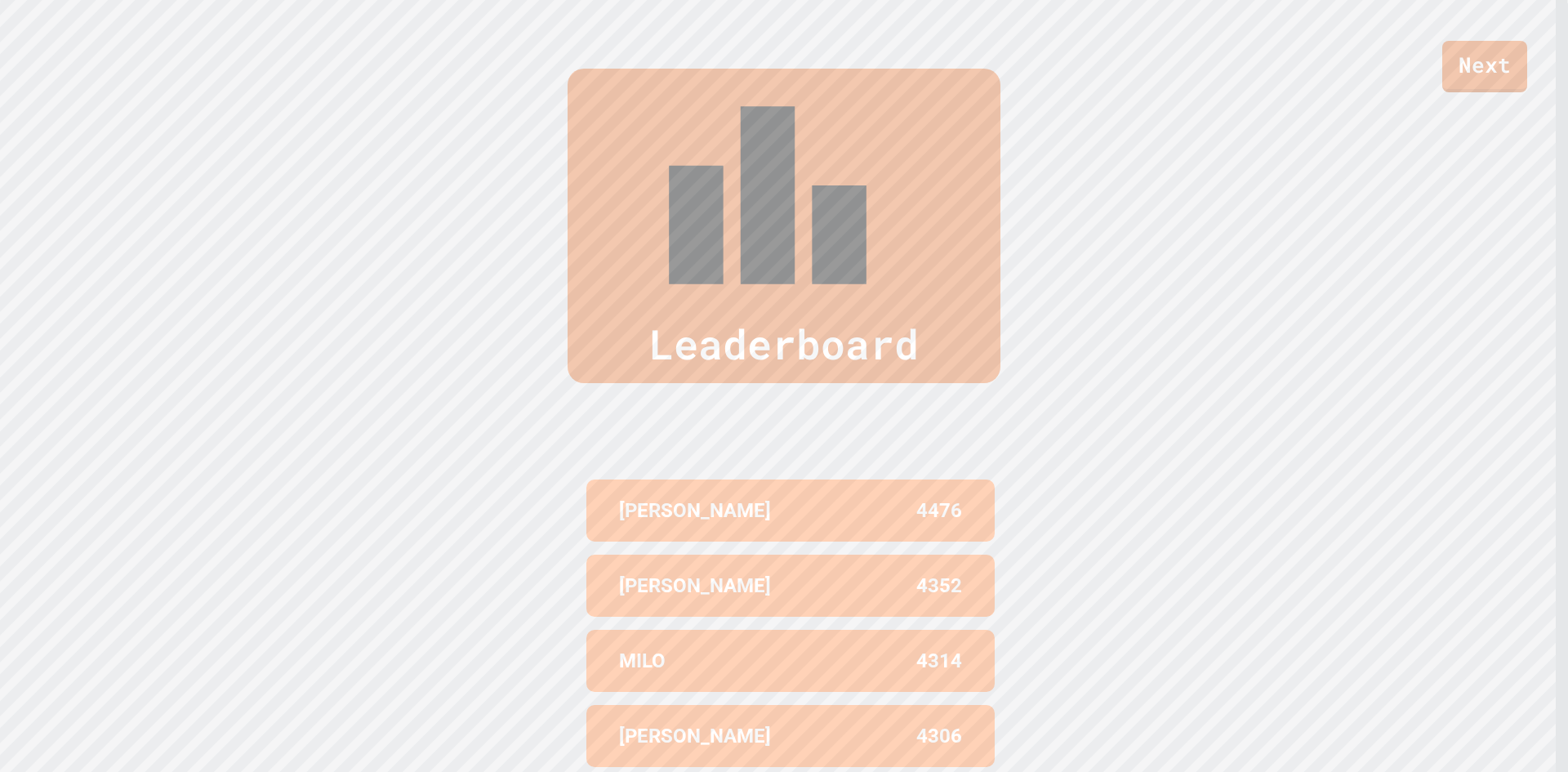
scroll to position [778, 0]
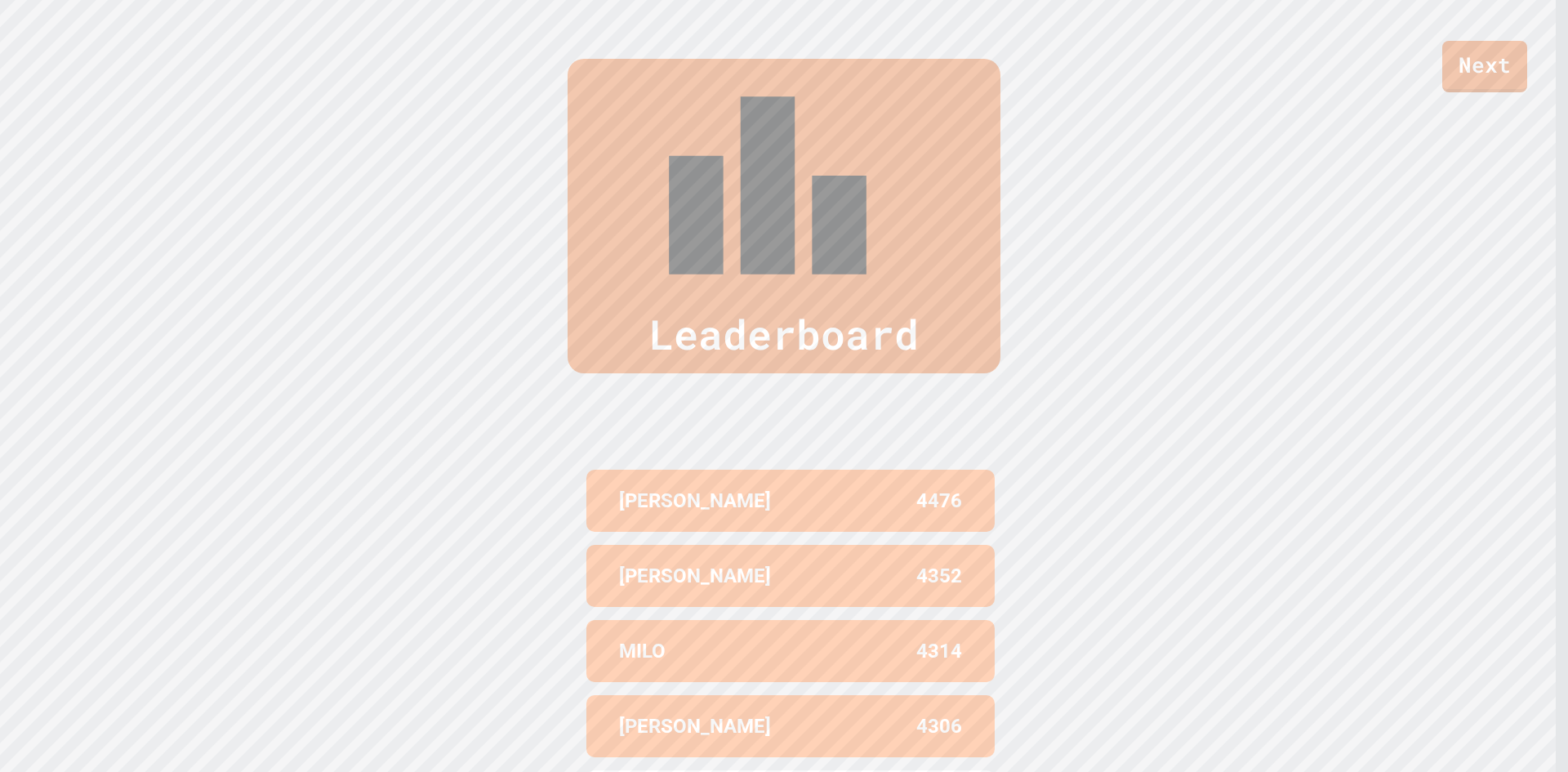
click at [1497, 38] on div "Next" at bounding box center [784, 46] width 1568 height 92
click at [1515, 71] on link "Next" at bounding box center [1485, 64] width 82 height 54
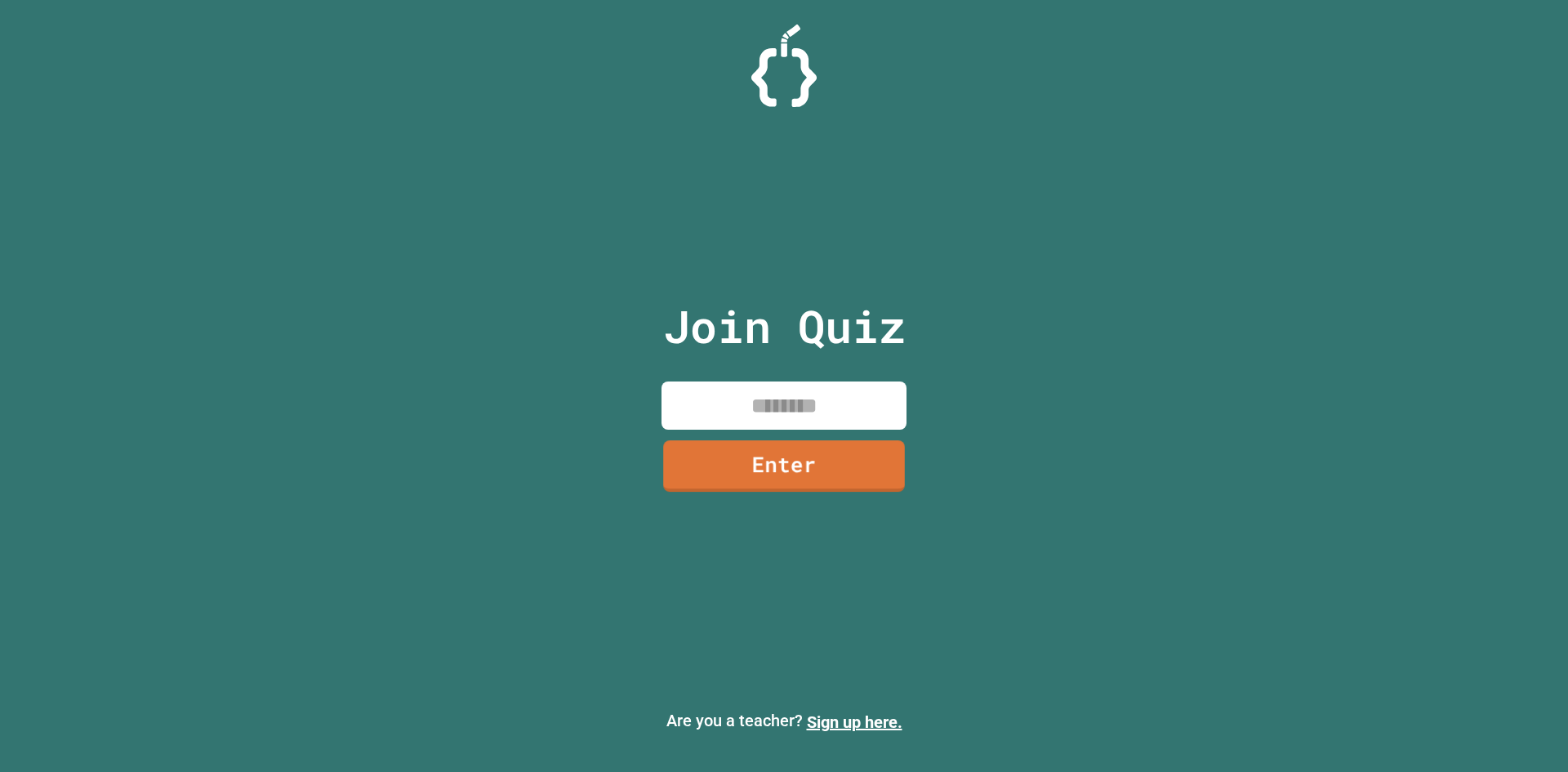
click at [811, 425] on input at bounding box center [784, 406] width 245 height 48
type input "********"
click at [750, 471] on link "Enter" at bounding box center [784, 463] width 242 height 54
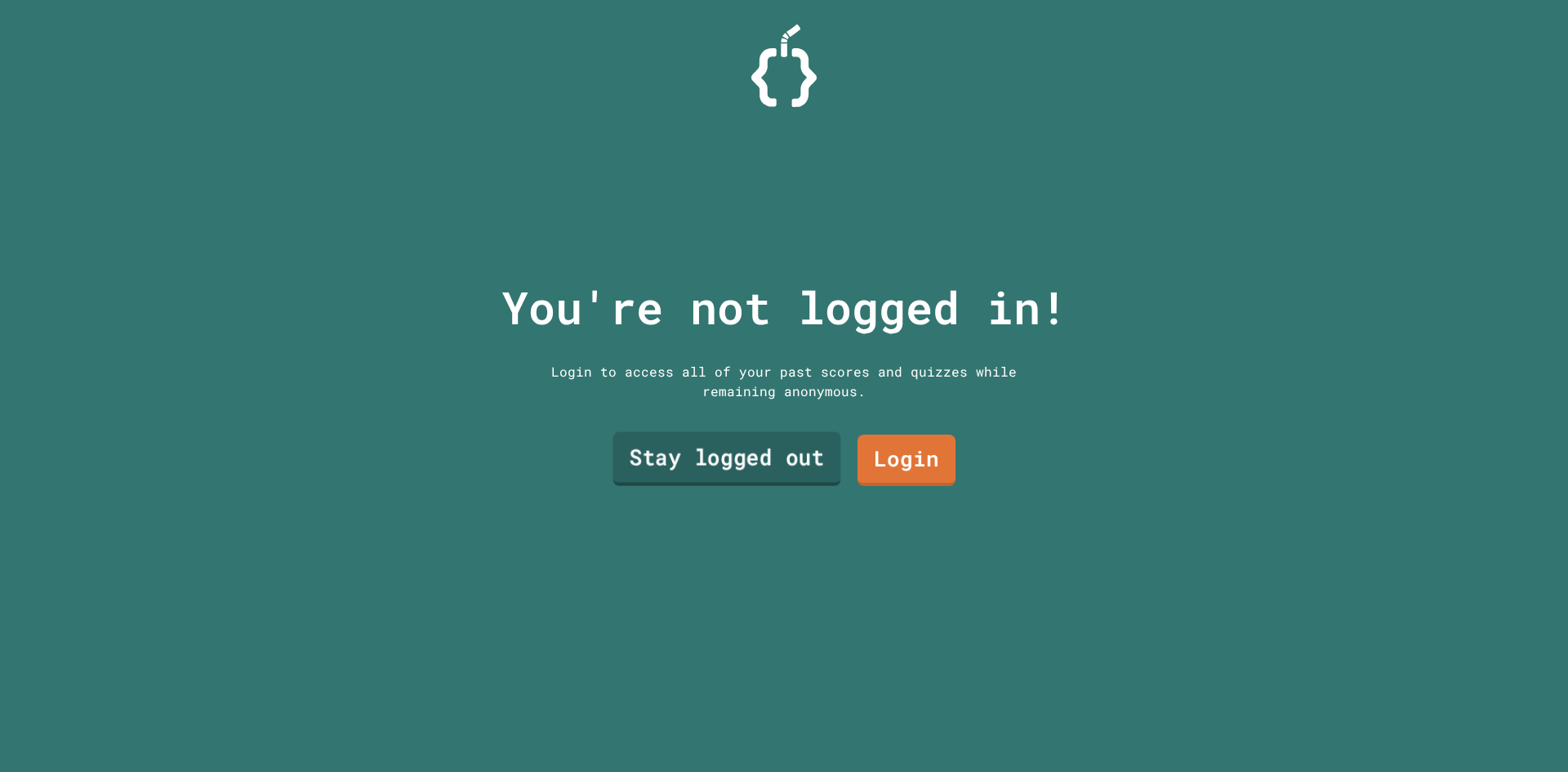
click at [775, 463] on link "Stay logged out" at bounding box center [726, 459] width 227 height 54
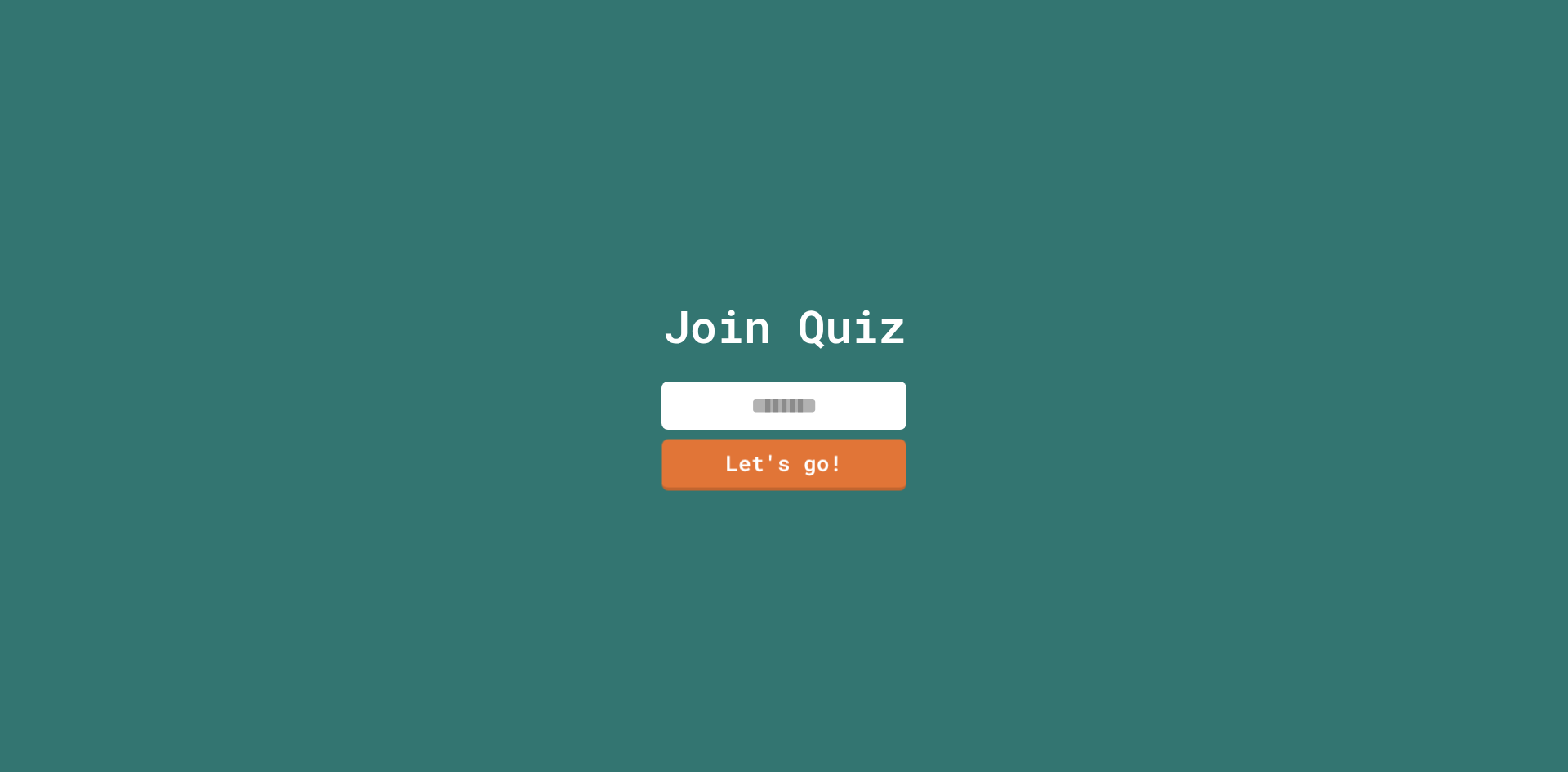
click at [779, 418] on input at bounding box center [784, 406] width 245 height 48
drag, startPoint x: 793, startPoint y: 403, endPoint x: 803, endPoint y: 413, distance: 14.1
click at [803, 411] on input "*******" at bounding box center [784, 406] width 245 height 48
type input "*******"
click at [813, 460] on link "Let's go!" at bounding box center [784, 463] width 238 height 54
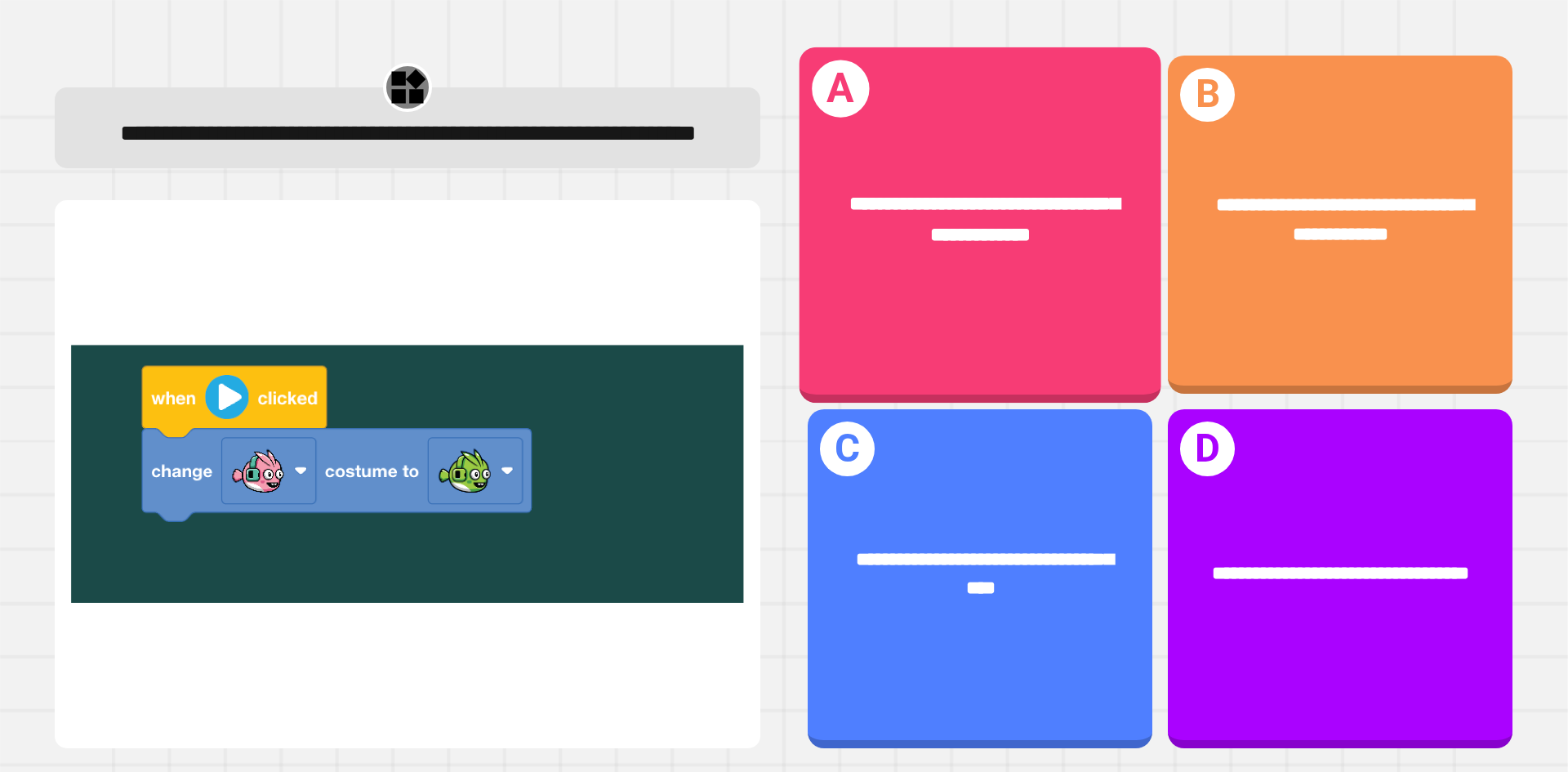
click at [875, 237] on div "**********" at bounding box center [981, 220] width 282 height 61
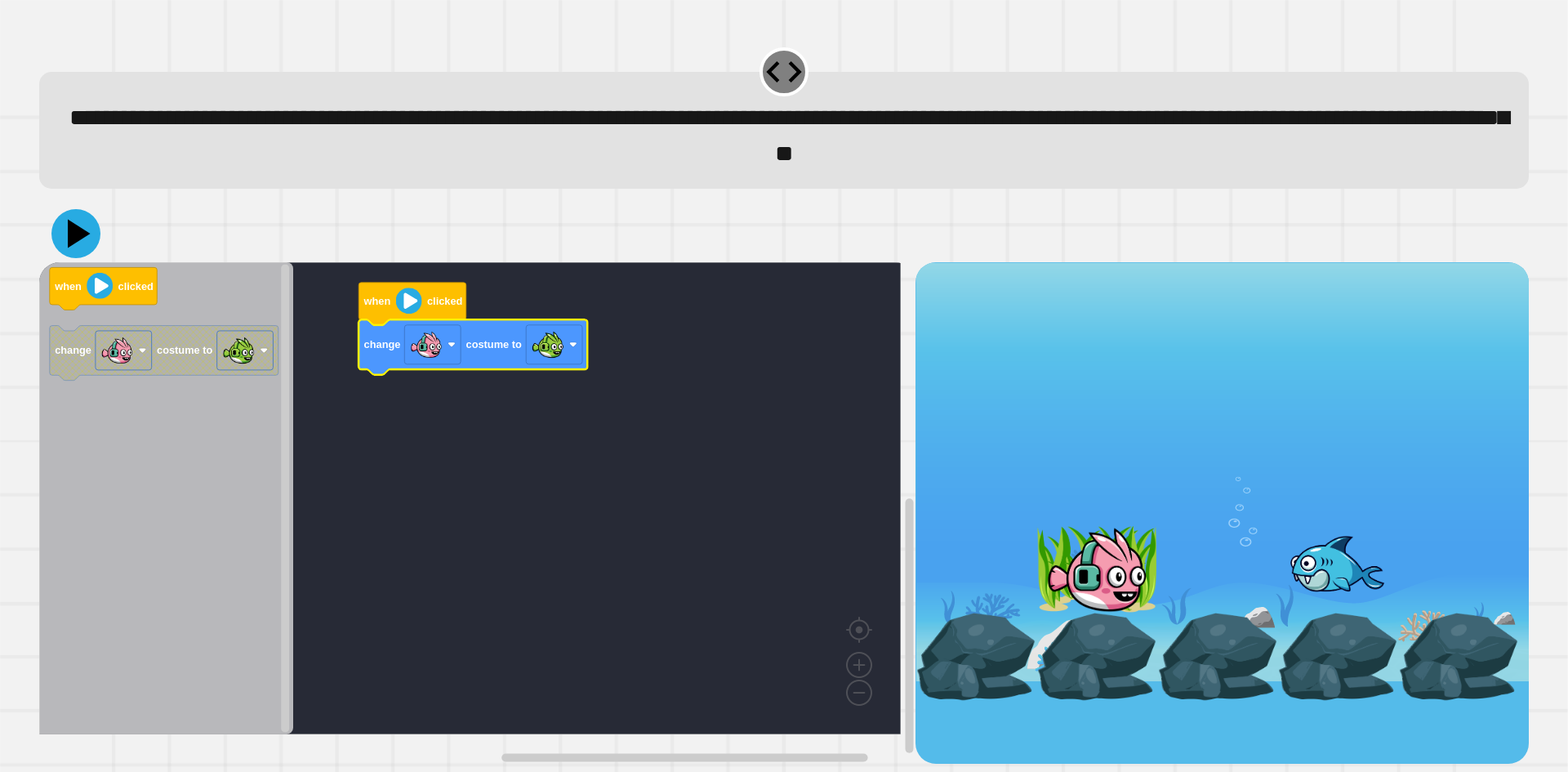
click at [88, 238] on icon at bounding box center [80, 233] width 23 height 29
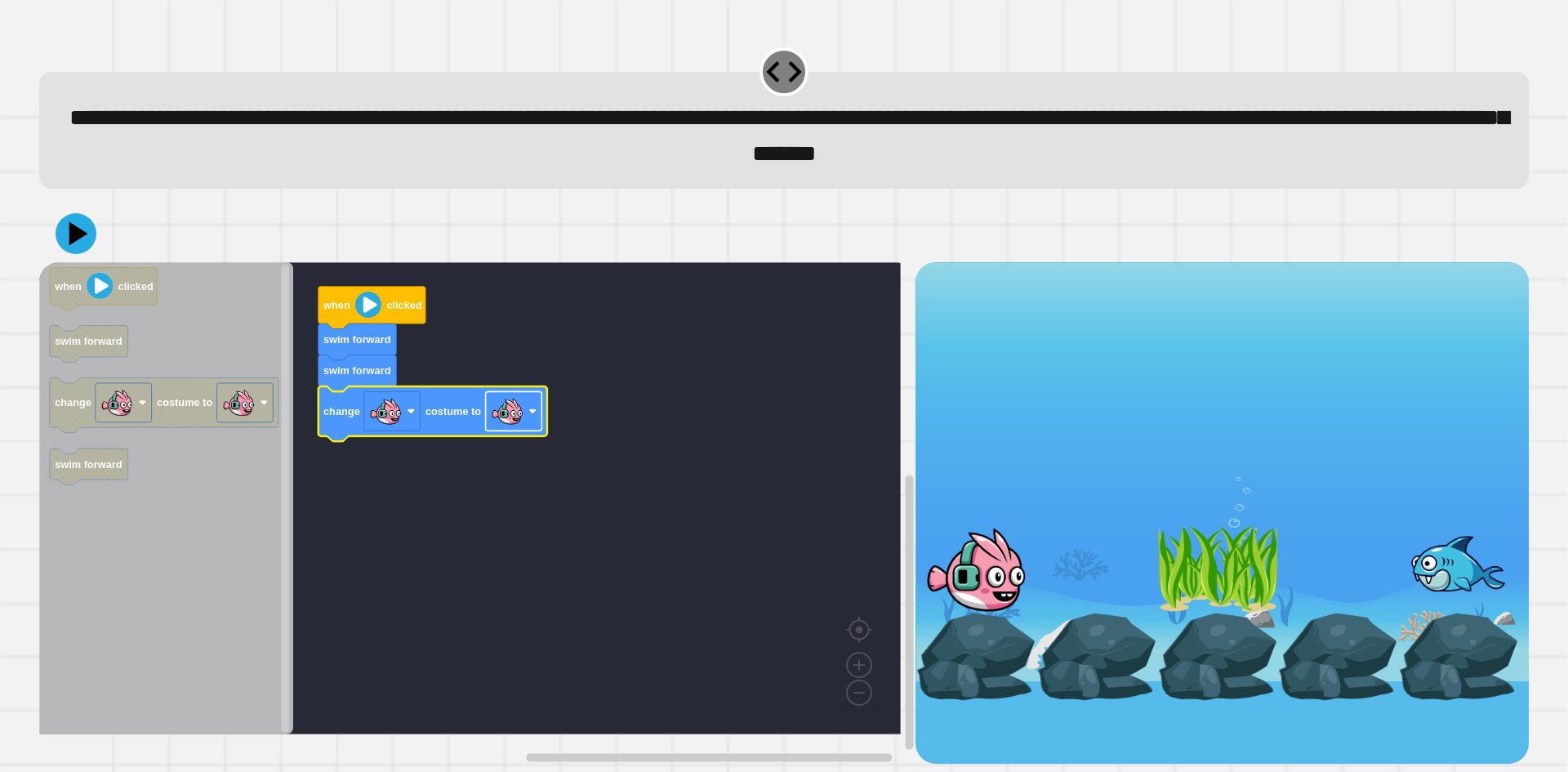
click at [496, 409] on image "Blockly Workspace" at bounding box center [507, 411] width 32 height 32
click at [90, 247] on icon at bounding box center [75, 233] width 49 height 49
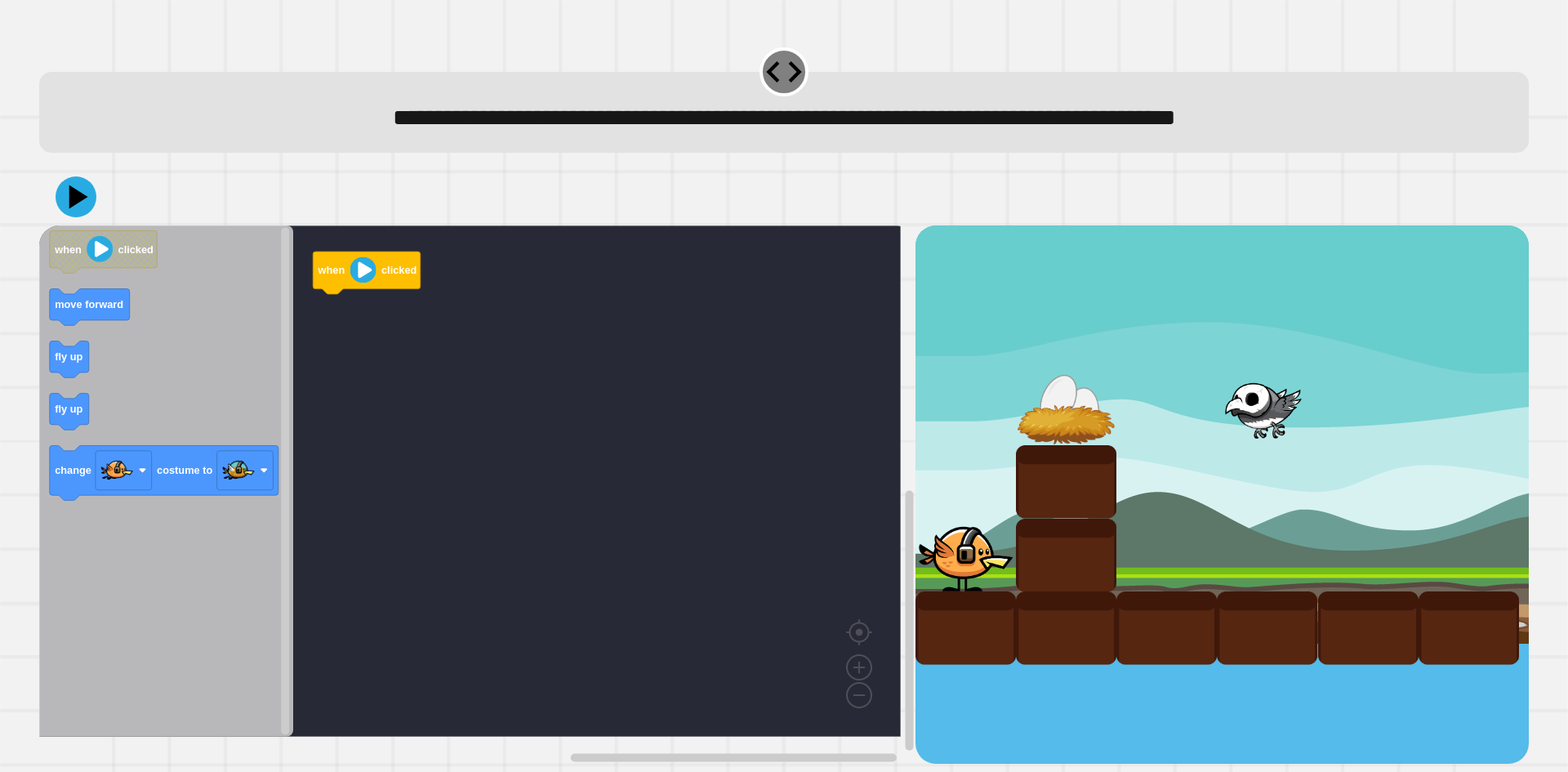
click at [88, 361] on icon "when clicked move forward fly up fly up change costume to" at bounding box center [167, 481] width 254 height 511
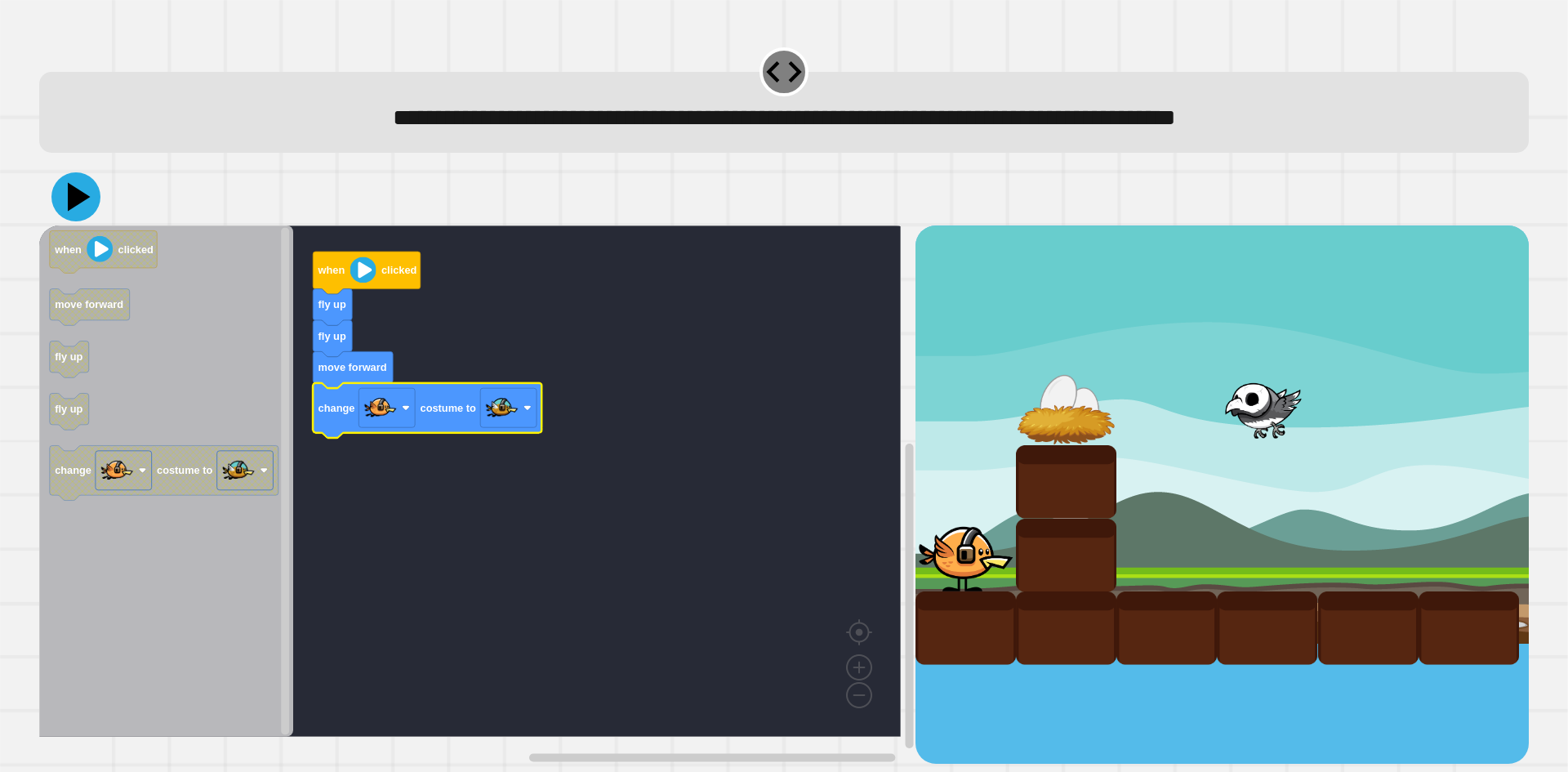
click at [70, 192] on icon at bounding box center [75, 196] width 49 height 49
click at [509, 427] on rect "Blockly Workspace" at bounding box center [508, 408] width 56 height 39
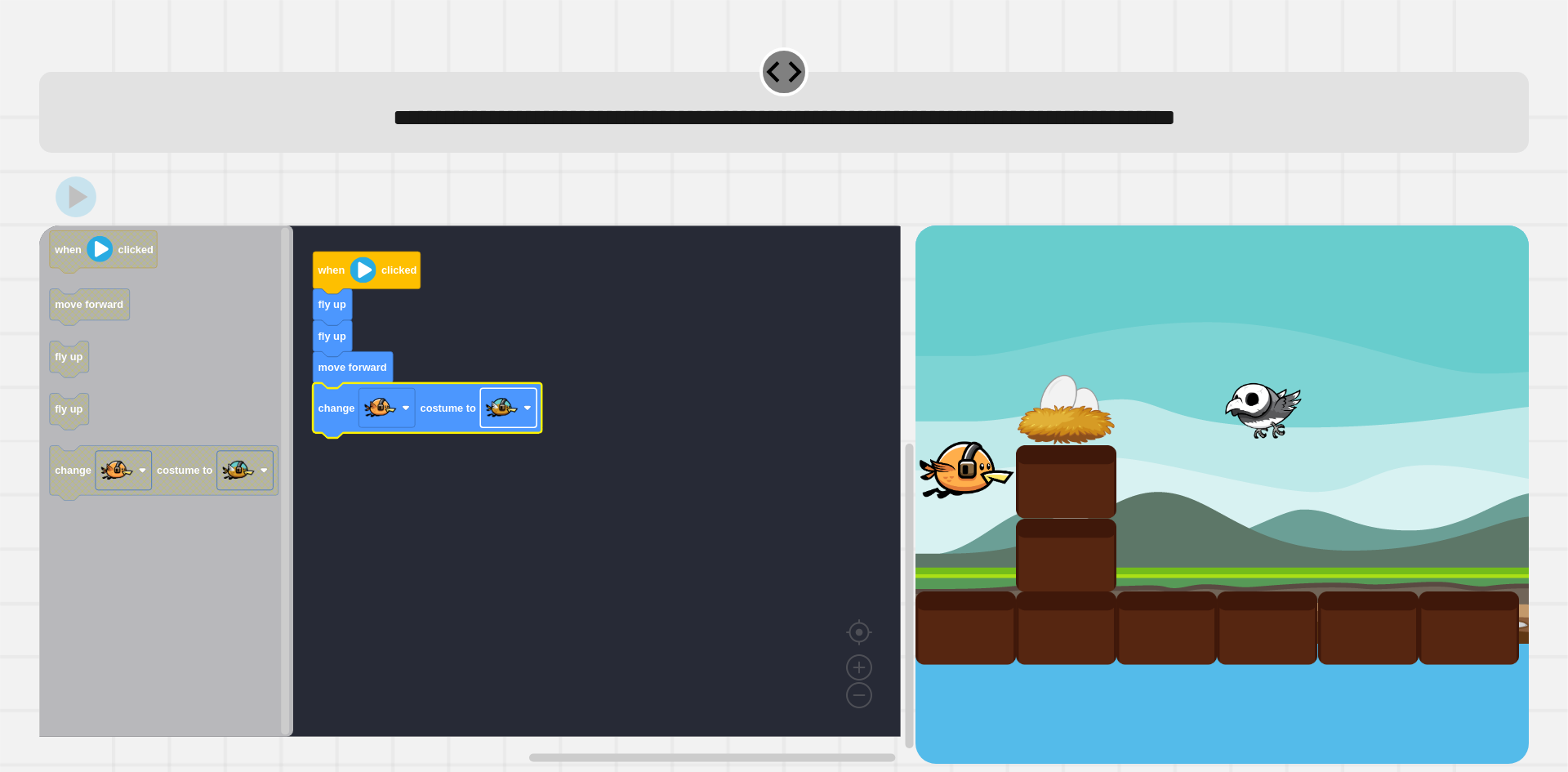
click at [505, 419] on image "Blockly Workspace" at bounding box center [502, 408] width 32 height 32
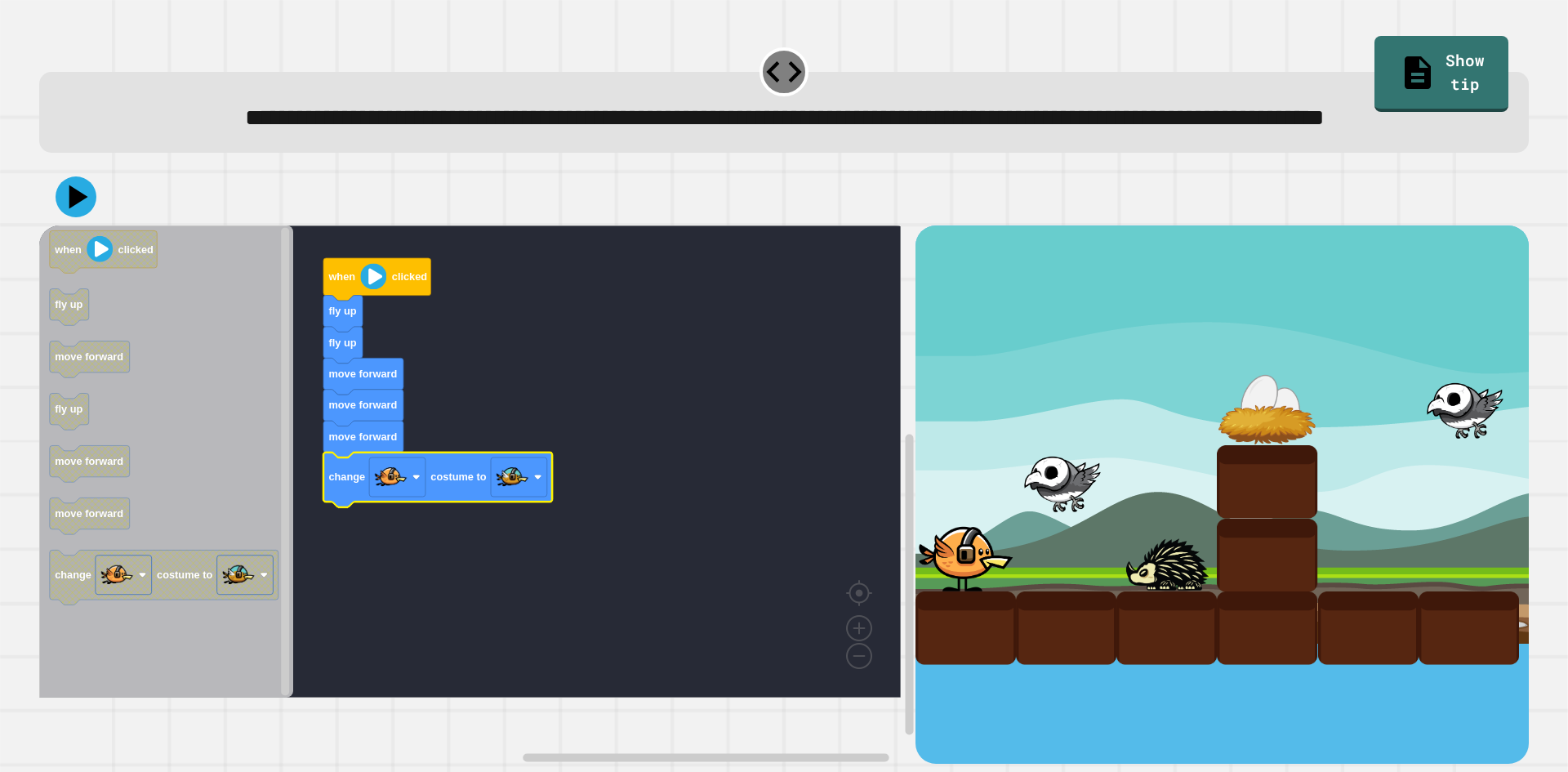
click at [70, 218] on icon at bounding box center [76, 197] width 41 height 41
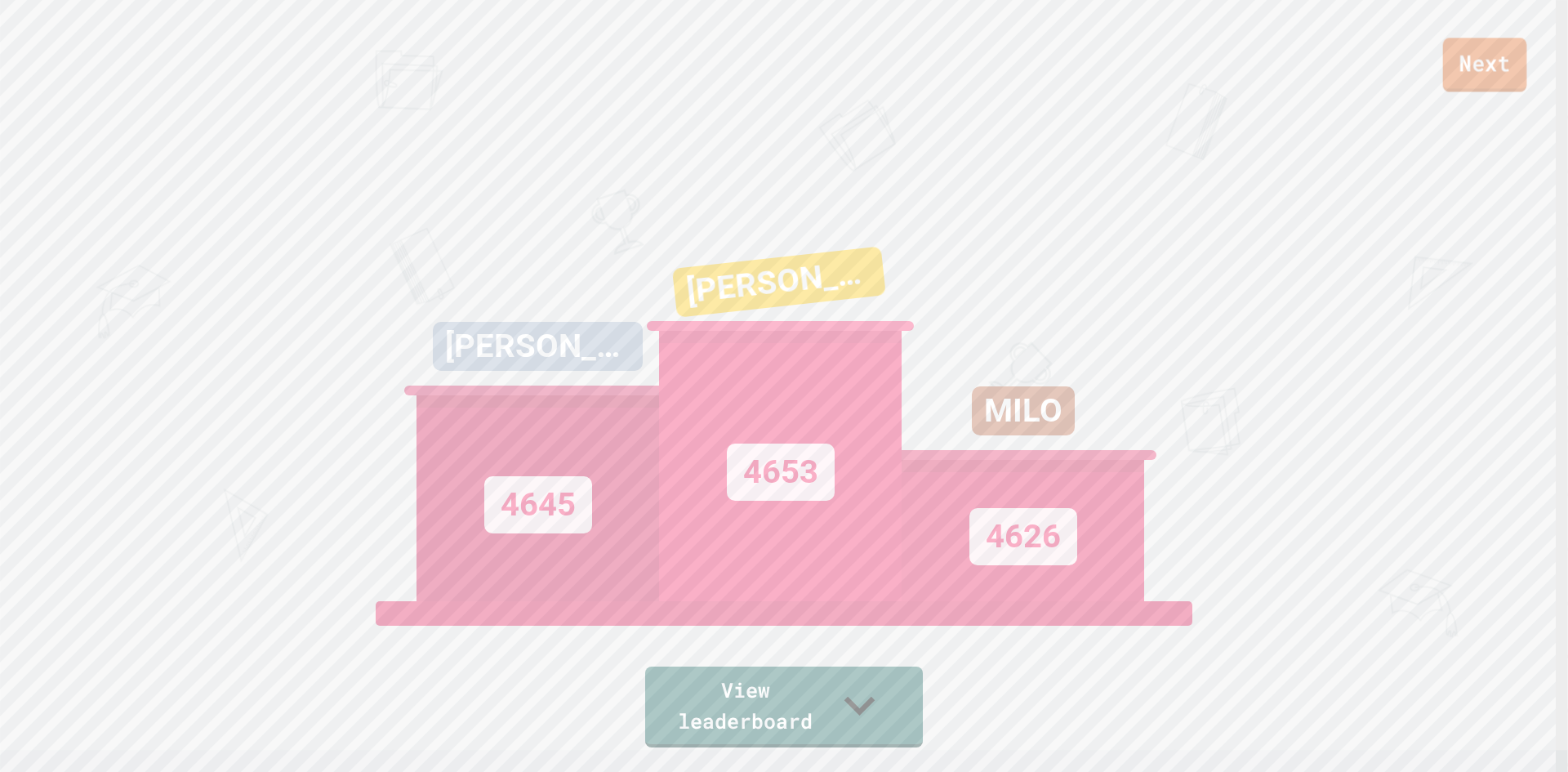
click at [1468, 53] on link "Next" at bounding box center [1486, 64] width 84 height 54
